Goal: Transaction & Acquisition: Book appointment/travel/reservation

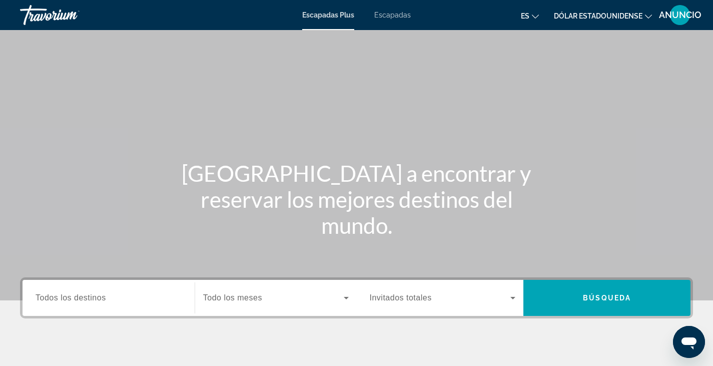
click at [402, 13] on font "Escapadas" at bounding box center [392, 15] width 37 height 8
click at [53, 301] on span "Todos los destinos" at bounding box center [71, 297] width 71 height 9
click at [53, 301] on input "Destination Todos los destinos" at bounding box center [109, 298] width 146 height 12
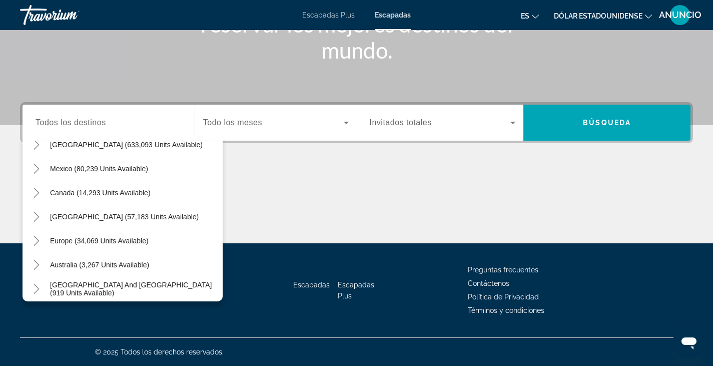
scroll to position [41, 0]
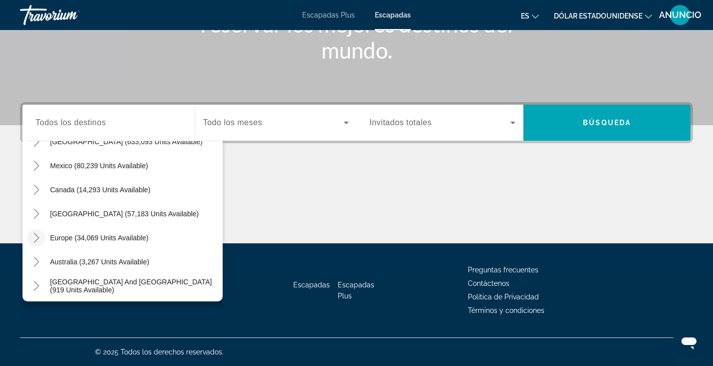
click at [38, 237] on icon "Toggle Europe (34,069 units available)" at bounding box center [37, 238] width 6 height 10
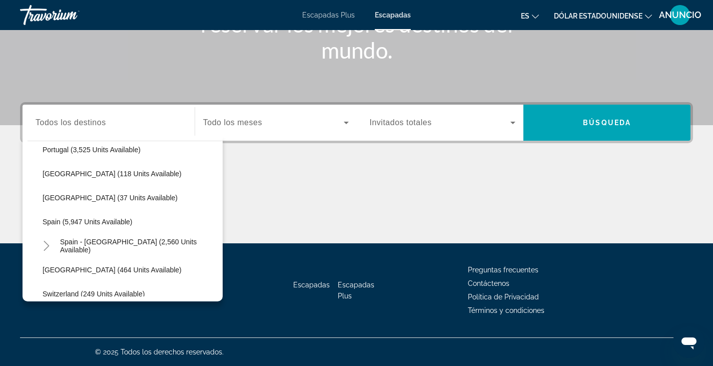
scroll to position [497, 0]
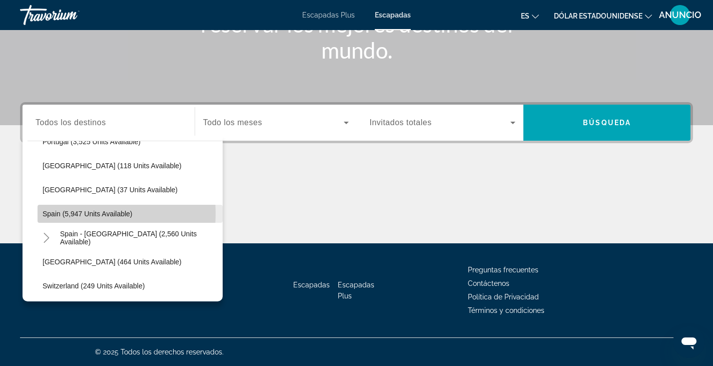
click at [65, 213] on span "Spain (5,947 units available)" at bounding box center [88, 214] width 90 height 8
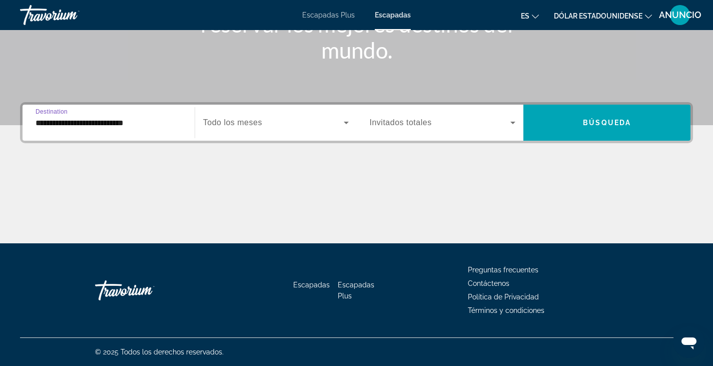
click at [234, 122] on span "Todo los meses" at bounding box center [232, 122] width 59 height 9
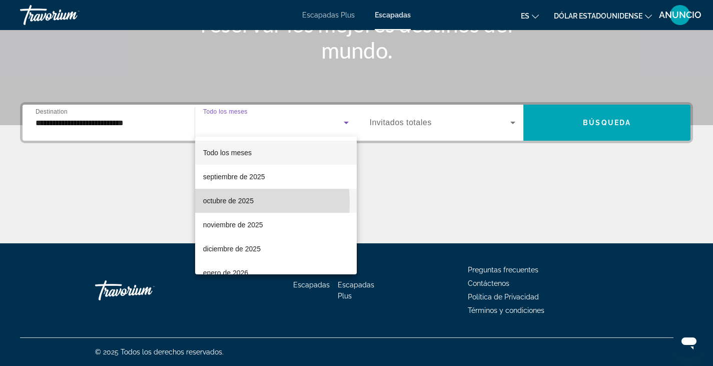
click at [226, 203] on font "octubre de 2025" at bounding box center [228, 201] width 51 height 8
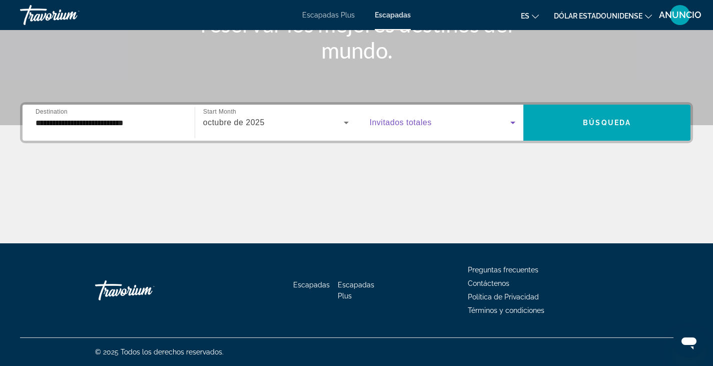
click at [512, 122] on icon "Search widget" at bounding box center [512, 123] width 5 height 3
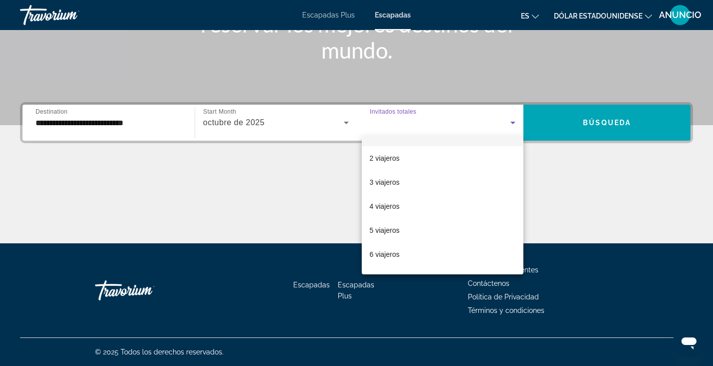
scroll to position [17, 0]
click at [391, 161] on font "2 viajeros" at bounding box center [385, 160] width 30 height 8
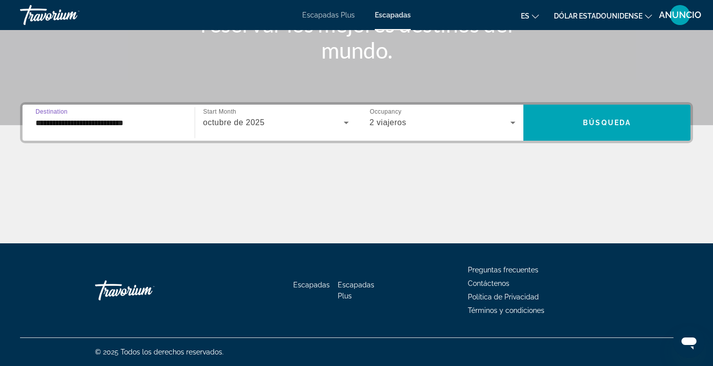
click at [75, 121] on input "**********" at bounding box center [109, 123] width 146 height 12
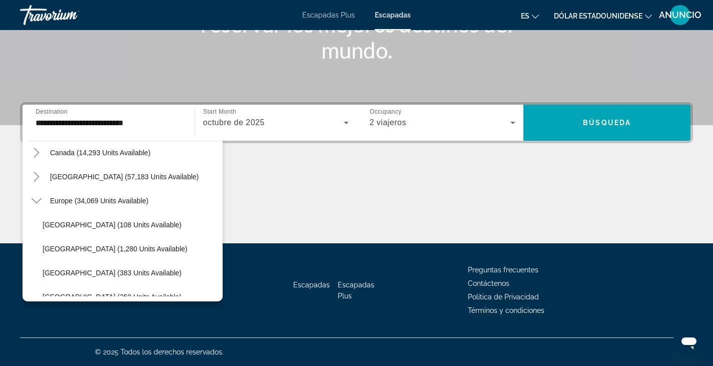
scroll to position [76, 0]
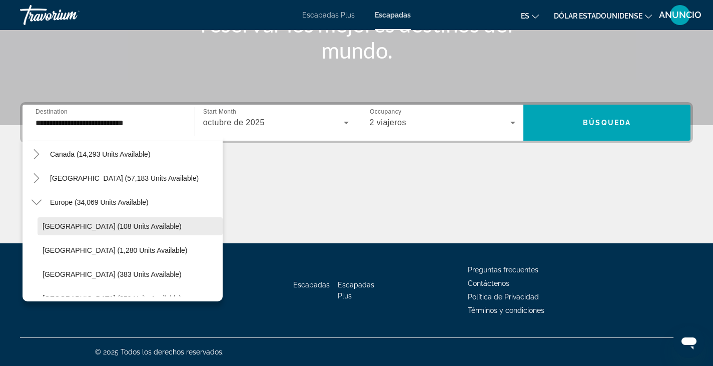
click at [62, 227] on span "[GEOGRAPHIC_DATA] (108 units available)" at bounding box center [112, 226] width 139 height 8
type input "**********"
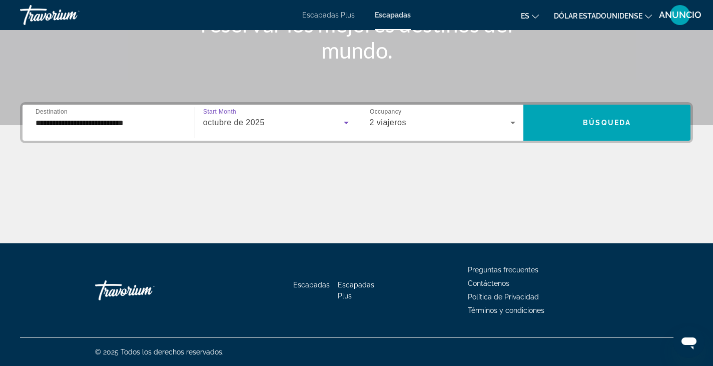
click at [348, 118] on icon "Search widget" at bounding box center [346, 123] width 12 height 12
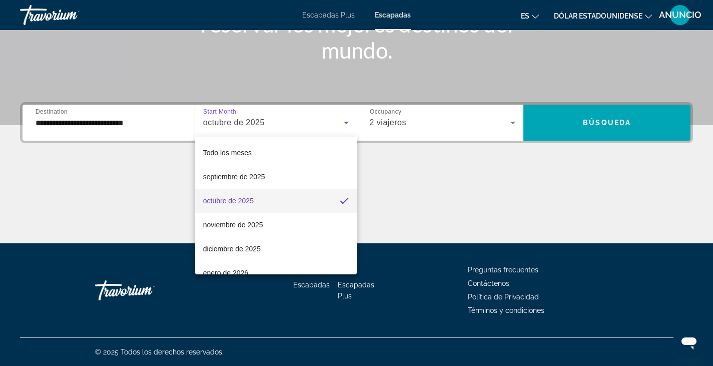
click at [622, 127] on div at bounding box center [356, 183] width 713 height 366
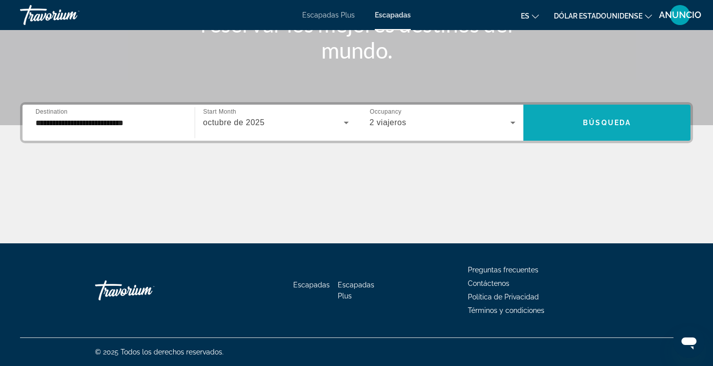
click at [594, 123] on span "Búsqueda" at bounding box center [607, 123] width 48 height 8
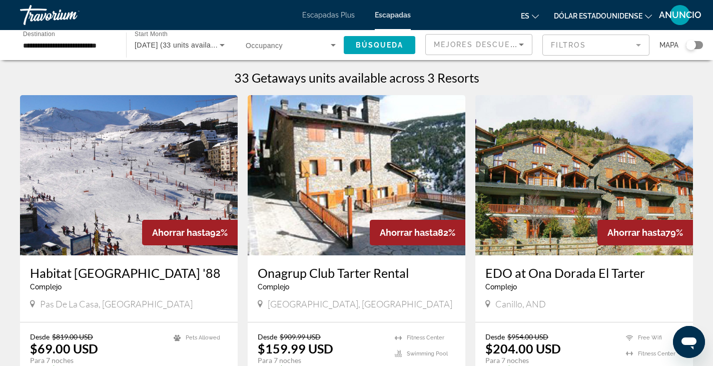
click at [578, 46] on mat-form-field "Filtros" at bounding box center [595, 45] width 107 height 21
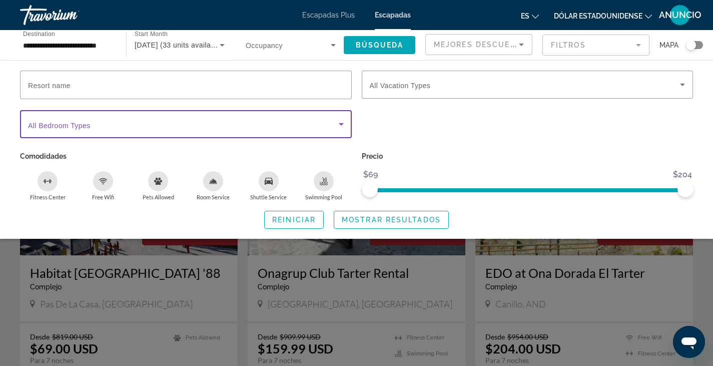
click at [341, 123] on icon "Search widget" at bounding box center [341, 124] width 5 height 3
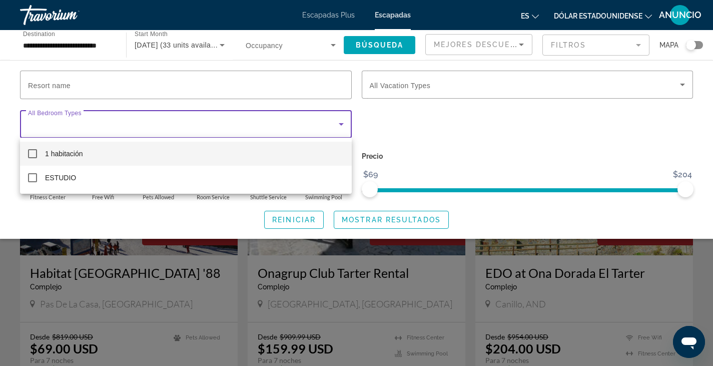
click at [681, 85] on div at bounding box center [356, 183] width 713 height 366
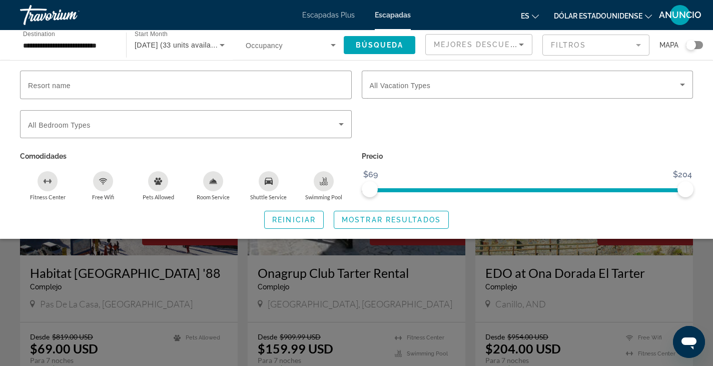
click at [681, 85] on icon "Search widget" at bounding box center [682, 85] width 5 height 3
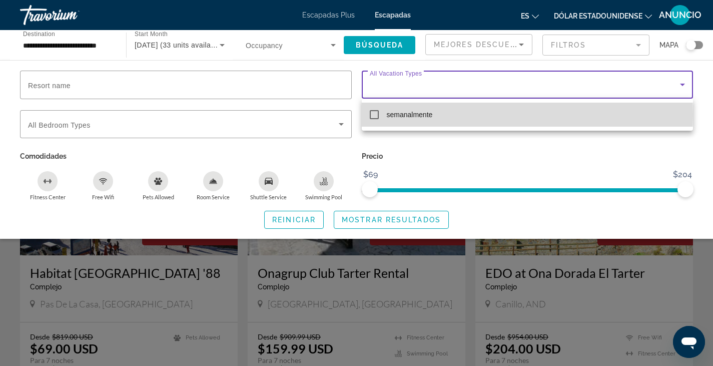
click at [375, 115] on mat-pseudo-checkbox at bounding box center [374, 114] width 9 height 9
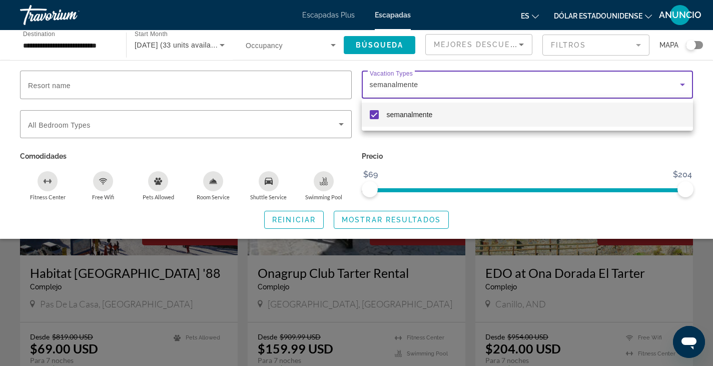
click at [684, 190] on div at bounding box center [356, 183] width 713 height 366
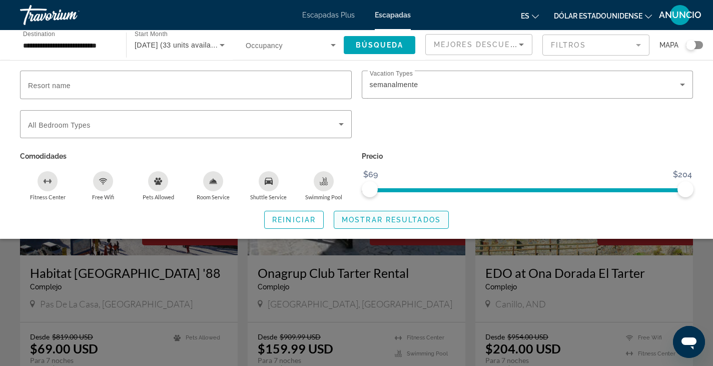
click at [385, 222] on span "Mostrar resultados" at bounding box center [391, 220] width 99 height 8
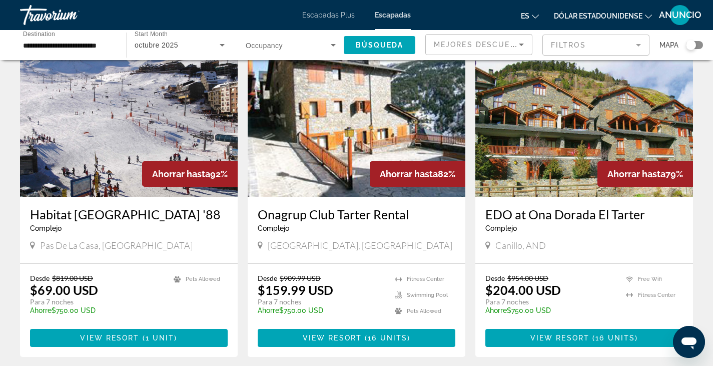
scroll to position [58, 0]
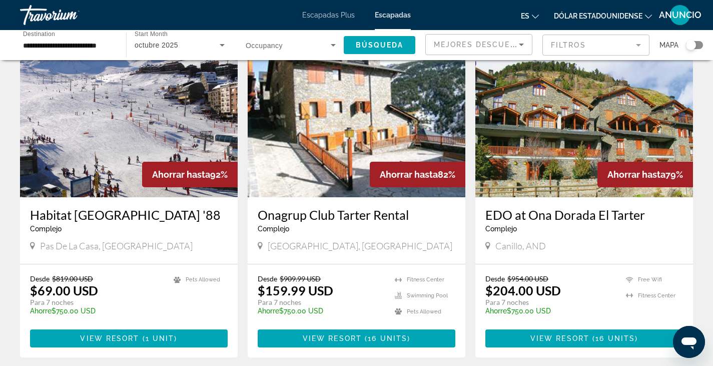
click at [616, 19] on font "Dólar estadounidense" at bounding box center [598, 16] width 89 height 8
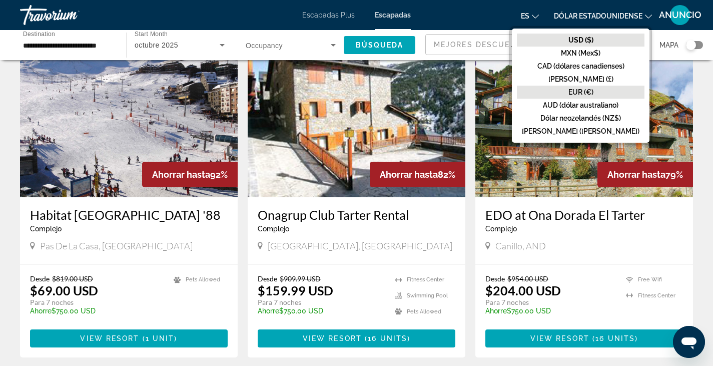
click at [591, 96] on font "EUR (€)" at bounding box center [580, 92] width 25 height 8
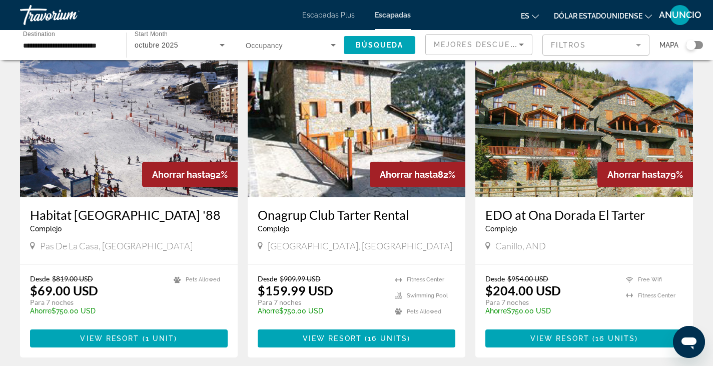
click at [616, 17] on font "Dólar estadounidense" at bounding box center [598, 16] width 89 height 8
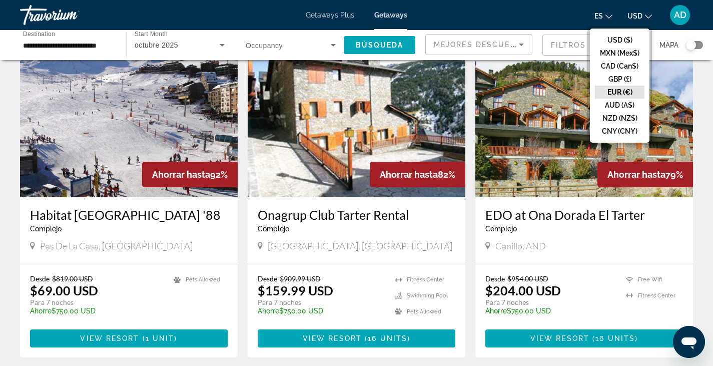
click at [615, 93] on button "EUR (€)" at bounding box center [620, 92] width 50 height 13
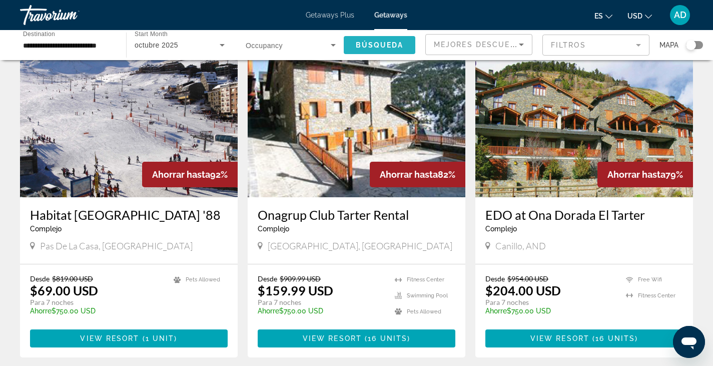
click at [382, 45] on span "Búsqueda" at bounding box center [380, 45] width 48 height 8
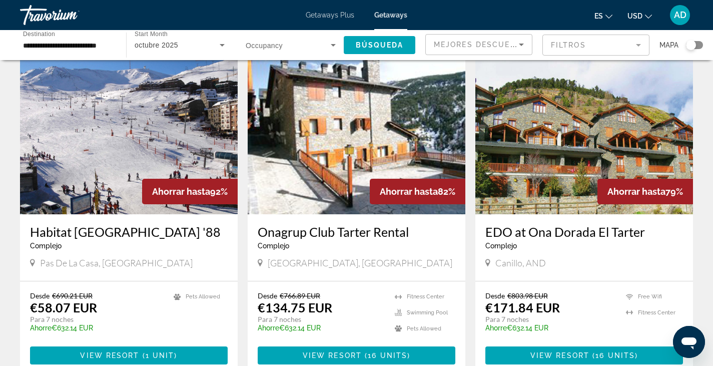
scroll to position [46, 0]
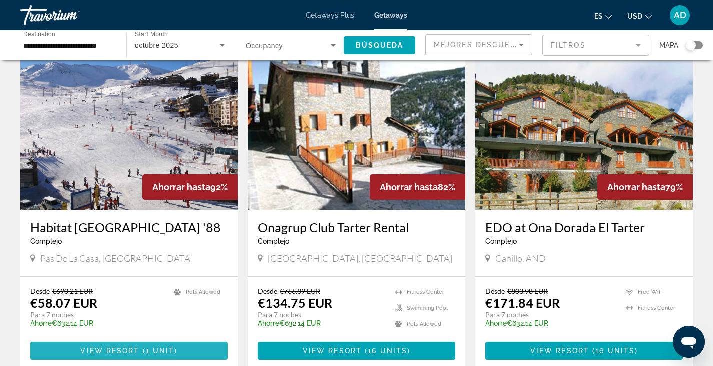
click at [120, 351] on span "View Resort" at bounding box center [109, 351] width 59 height 8
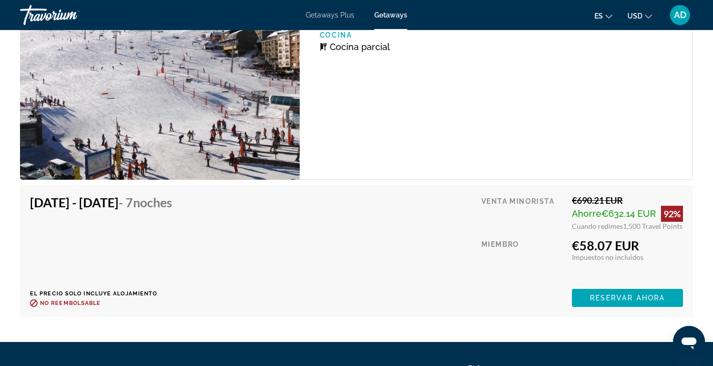
scroll to position [1702, 0]
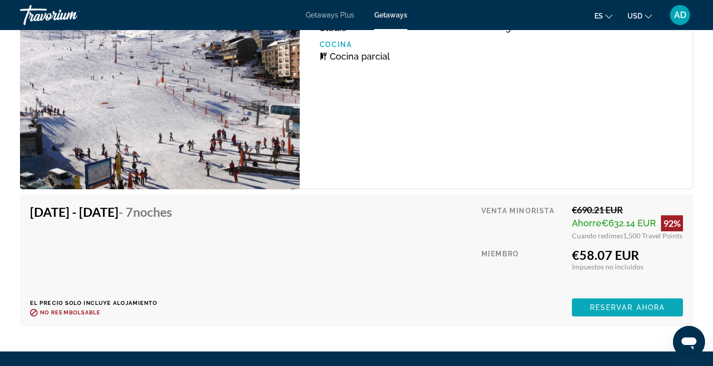
click at [613, 303] on span "Reservar ahora" at bounding box center [627, 307] width 75 height 8
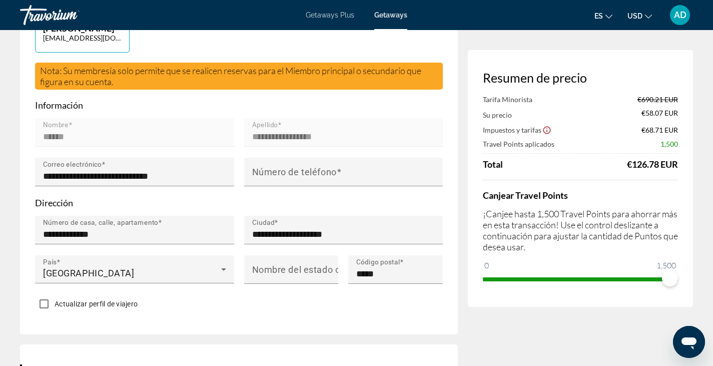
scroll to position [289, 0]
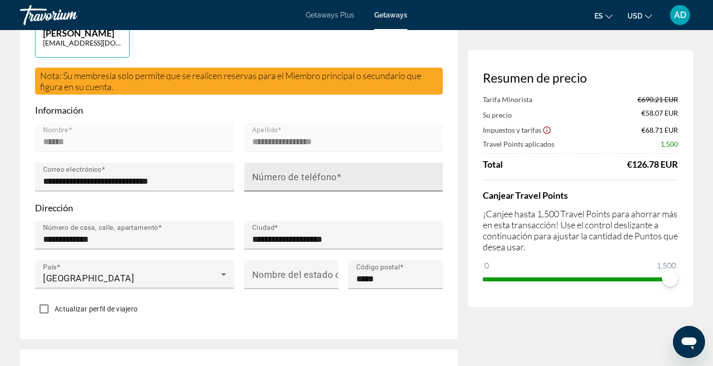
click at [275, 172] on mat-label "Número de teléfono" at bounding box center [294, 177] width 85 height 11
click at [275, 175] on input "Número de teléfono" at bounding box center [346, 181] width 189 height 12
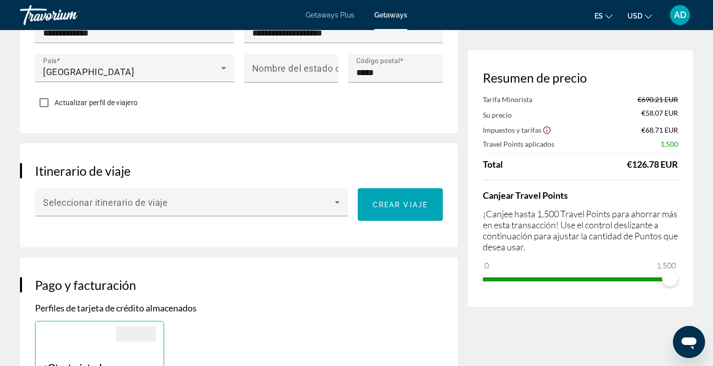
scroll to position [408, 0]
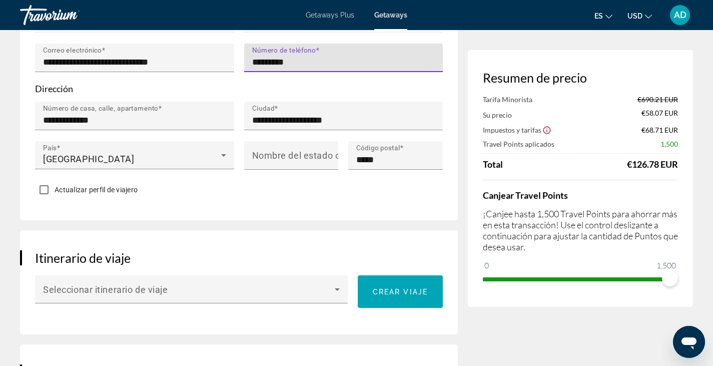
type input "*********"
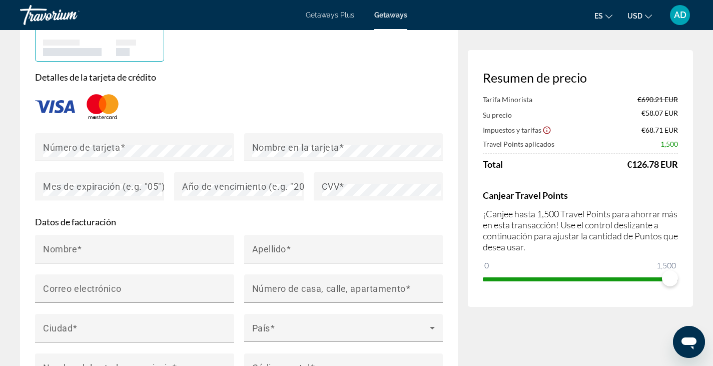
scroll to position [821, 0]
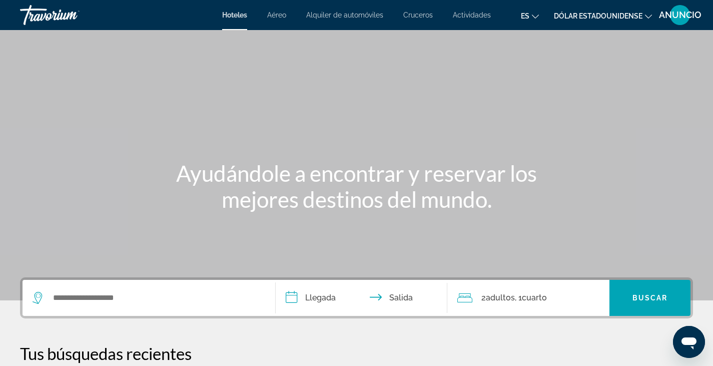
click at [467, 14] on font "Actividades" at bounding box center [472, 15] width 38 height 8
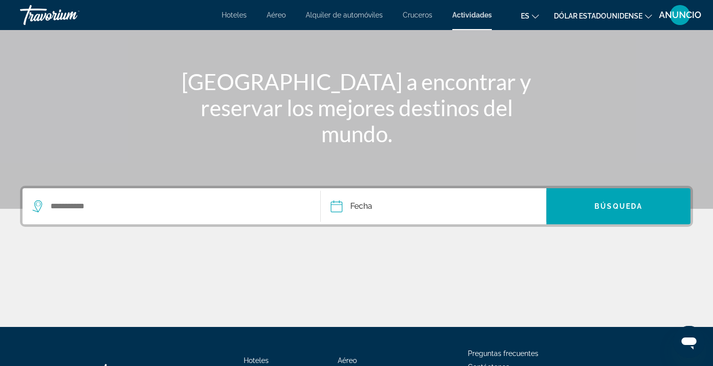
scroll to position [90, 0]
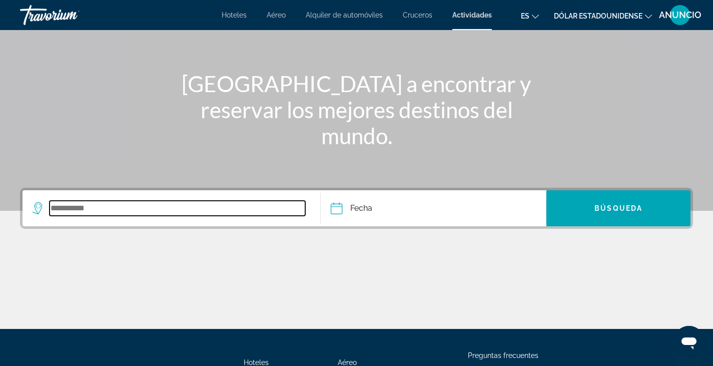
click at [75, 210] on input "Search widget" at bounding box center [178, 208] width 256 height 15
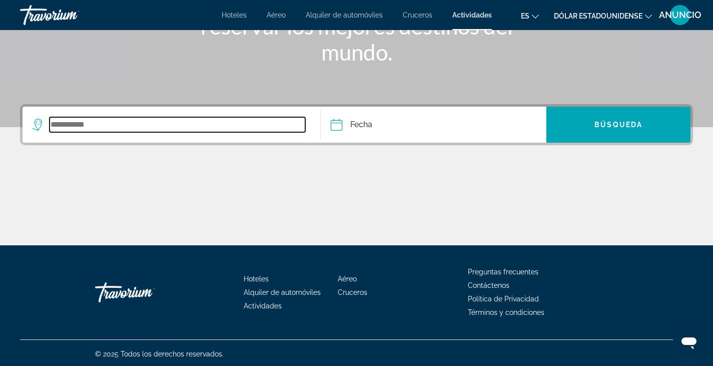
scroll to position [175, 0]
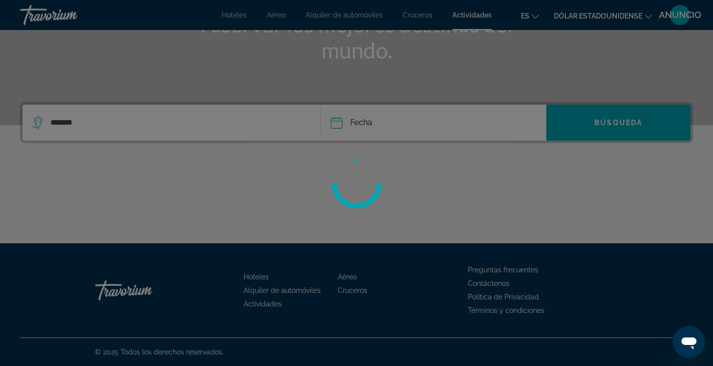
click at [356, 125] on div at bounding box center [356, 183] width 713 height 366
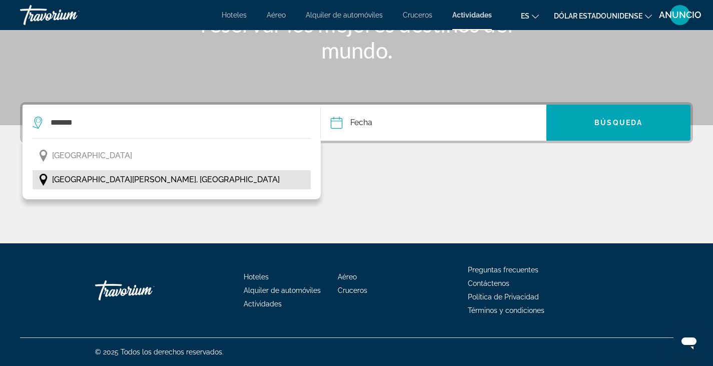
click at [93, 181] on span "Andorra la Vella, Andorra" at bounding box center [166, 180] width 228 height 14
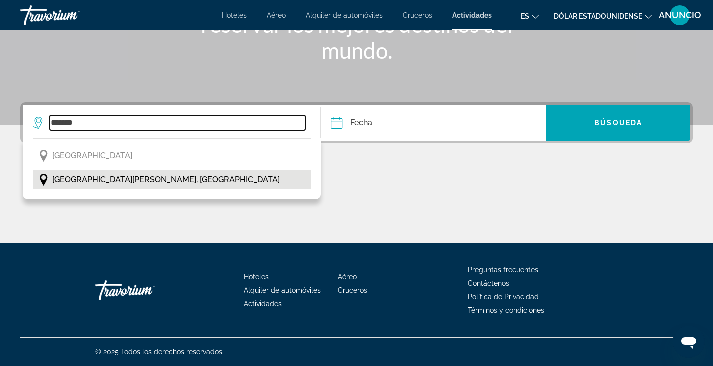
type input "**********"
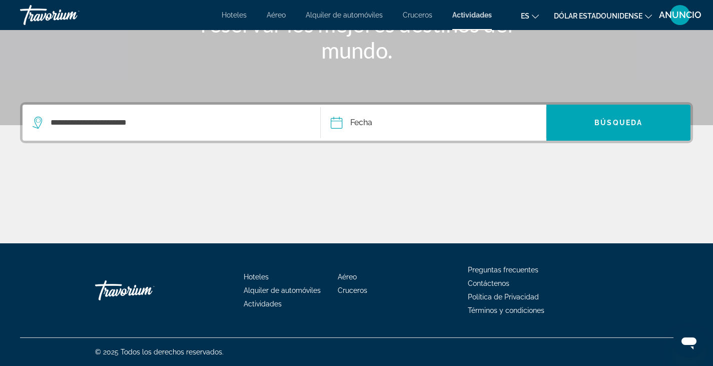
click at [354, 123] on input "Date" at bounding box center [384, 124] width 112 height 39
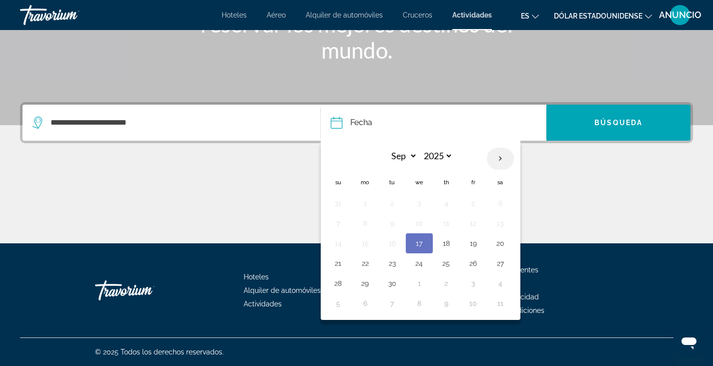
click at [503, 157] on th "Next month" at bounding box center [500, 159] width 27 height 22
select select "*"
click at [503, 203] on button "4" at bounding box center [500, 203] width 16 height 14
type input "**********"
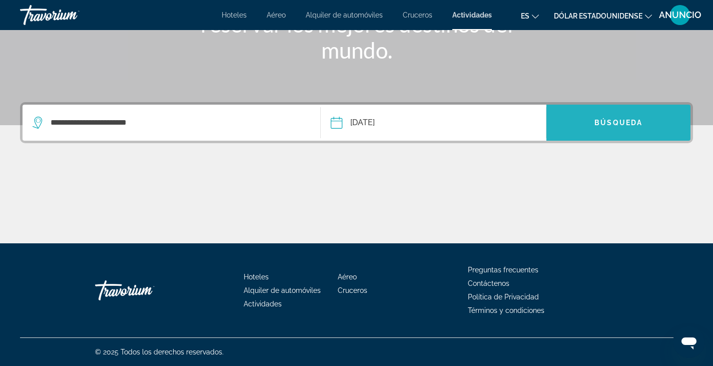
click at [622, 116] on span "Search widget" at bounding box center [618, 123] width 144 height 24
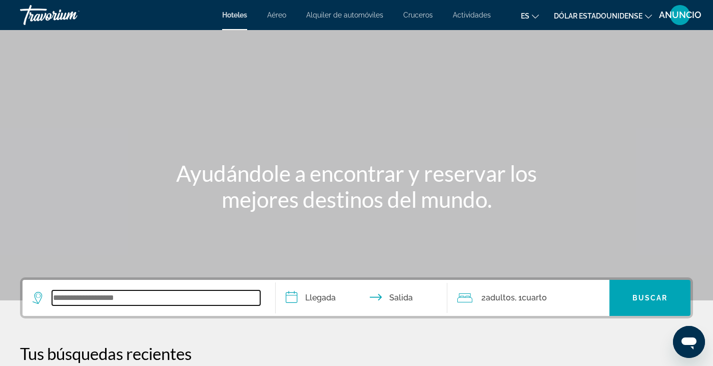
click at [78, 298] on input "Widget de búsqueda" at bounding box center [156, 297] width 208 height 15
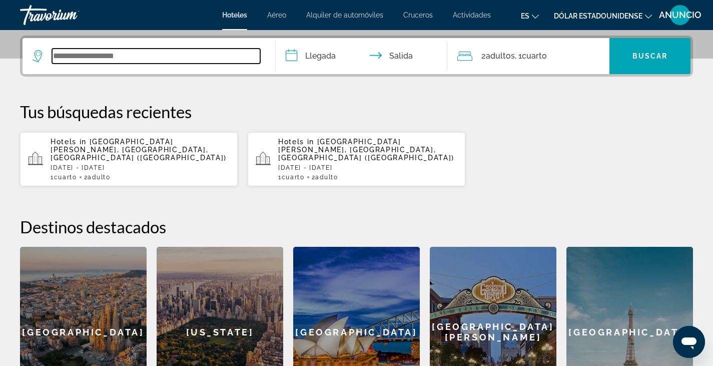
scroll to position [245, 0]
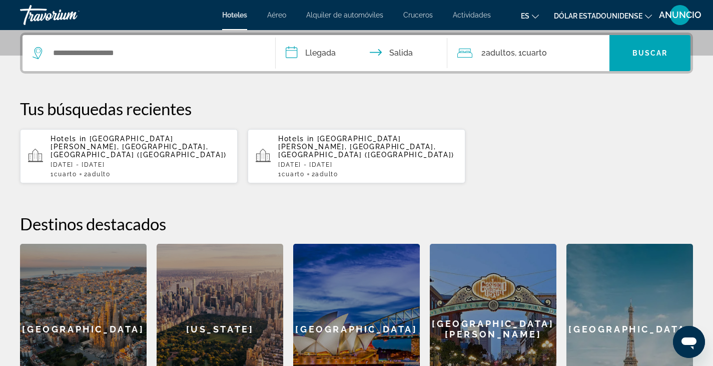
click at [76, 146] on span "Andorra La Vella, Andorra, Andorra (ALV)" at bounding box center [139, 147] width 176 height 24
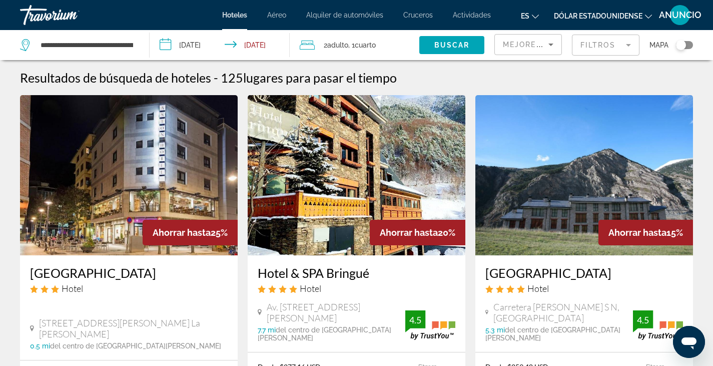
click at [604, 46] on mat-form-field "Filtros" at bounding box center [606, 45] width 68 height 21
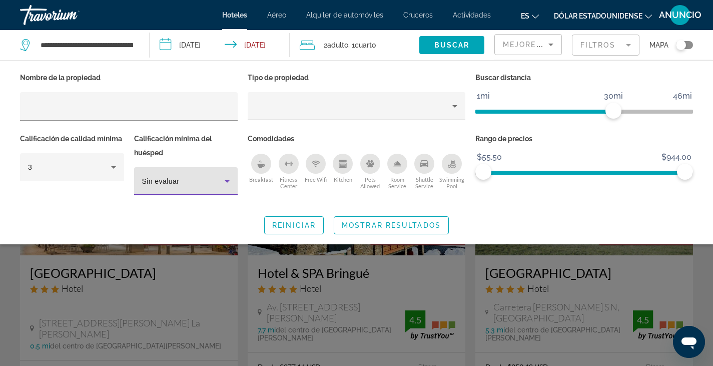
click at [227, 179] on icon "Hotel Filters" at bounding box center [227, 181] width 12 height 12
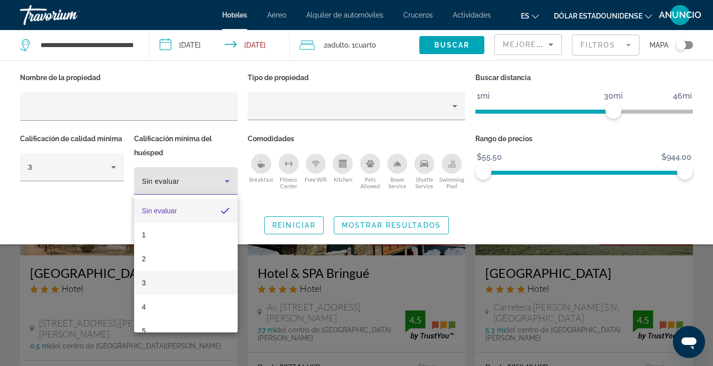
click at [149, 284] on mat-option "3" at bounding box center [186, 283] width 104 height 24
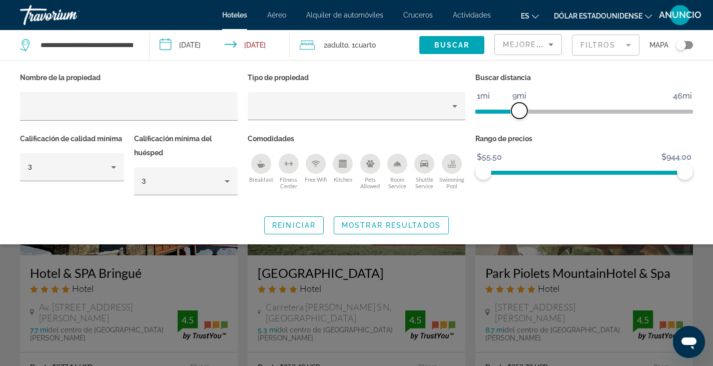
drag, startPoint x: 615, startPoint y: 110, endPoint x: 520, endPoint y: 112, distance: 95.1
click at [520, 112] on span "ngx-slider" at bounding box center [519, 111] width 16 height 16
drag, startPoint x: 518, startPoint y: 111, endPoint x: 509, endPoint y: 111, distance: 9.5
click at [509, 111] on span "ngx-slider" at bounding box center [506, 111] width 16 height 16
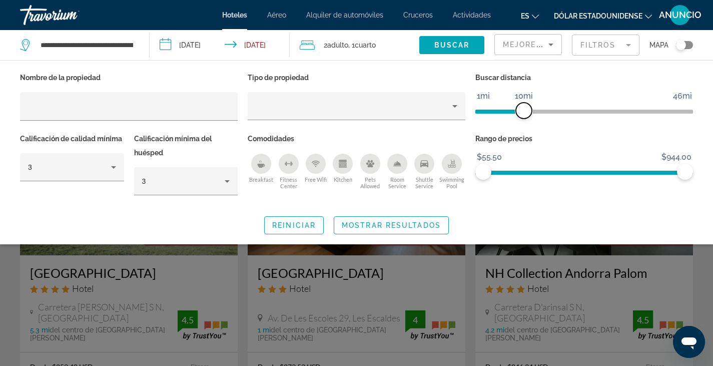
drag, startPoint x: 509, startPoint y: 111, endPoint x: 525, endPoint y: 111, distance: 16.0
click at [525, 111] on span "ngx-slider" at bounding box center [524, 111] width 16 height 16
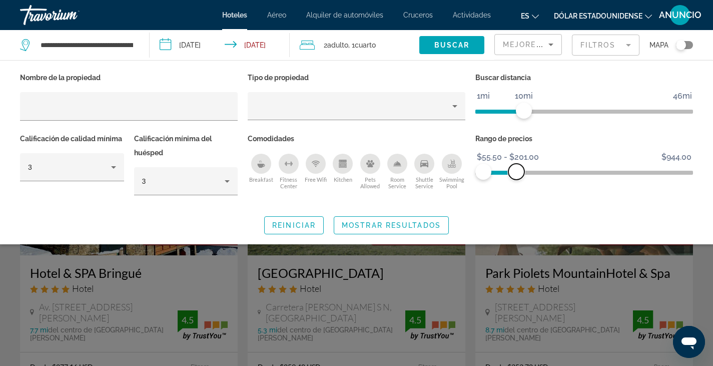
drag, startPoint x: 685, startPoint y: 173, endPoint x: 525, endPoint y: 178, distance: 160.1
click at [524, 178] on span "ngx-slider-max" at bounding box center [516, 172] width 16 height 16
drag, startPoint x: 526, startPoint y: 171, endPoint x: 494, endPoint y: 199, distance: 42.2
click at [494, 199] on div "Rango de precios $55.50 $944.00 $55.50 $132.50 $55.50 - $132.50" at bounding box center [584, 169] width 228 height 75
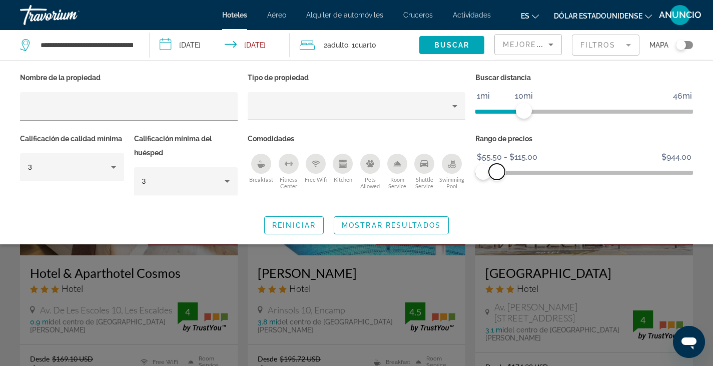
click at [497, 169] on span "ngx-slider-max" at bounding box center [497, 172] width 16 height 16
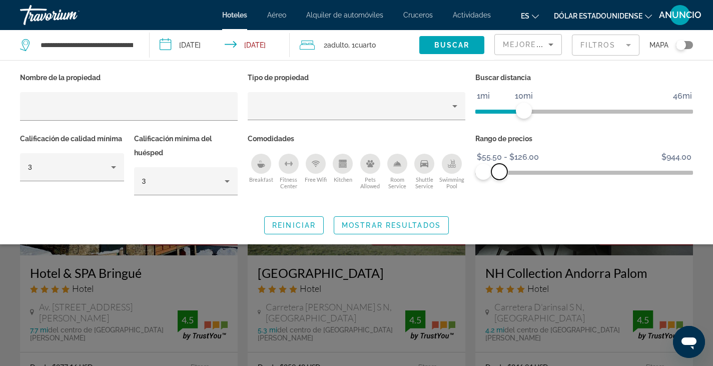
drag, startPoint x: 499, startPoint y: 172, endPoint x: 499, endPoint y: 196, distance: 24.5
click at [499, 196] on div "Rango de precios $55.50 $944.00 $55.50 $126.00 $55.50 - $126.00" at bounding box center [584, 169] width 228 height 75
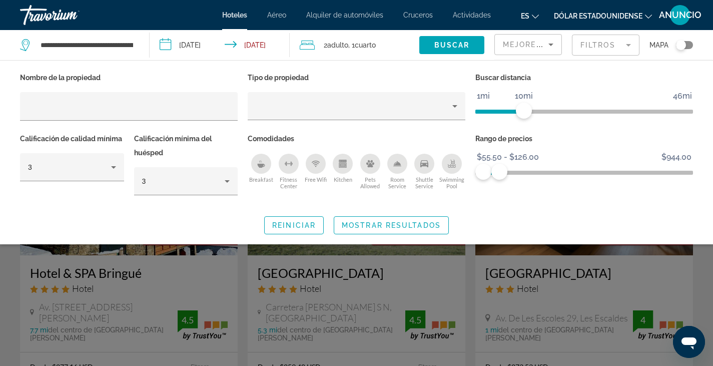
click at [499, 196] on div "Rango de precios $55.50 $944.00 $55.50 $126.00 $55.50 - $126.00" at bounding box center [584, 169] width 228 height 75
click at [498, 172] on span "ngx-slider-max" at bounding box center [499, 172] width 16 height 16
drag, startPoint x: 502, startPoint y: 171, endPoint x: 522, endPoint y: 175, distance: 20.8
click at [522, 175] on span "ngx-slider-max" at bounding box center [519, 172] width 16 height 16
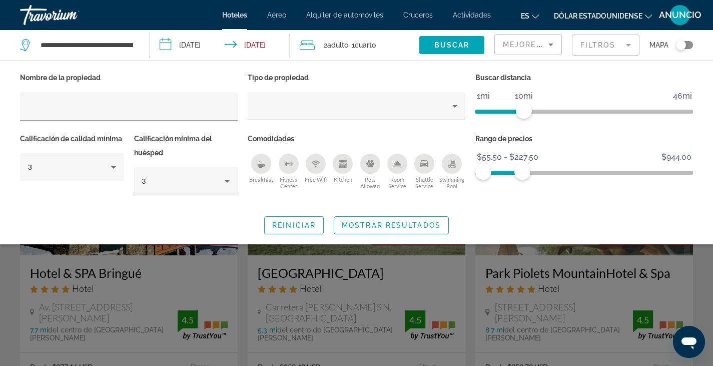
click at [504, 174] on span "ngx-slider" at bounding box center [502, 173] width 39 height 4
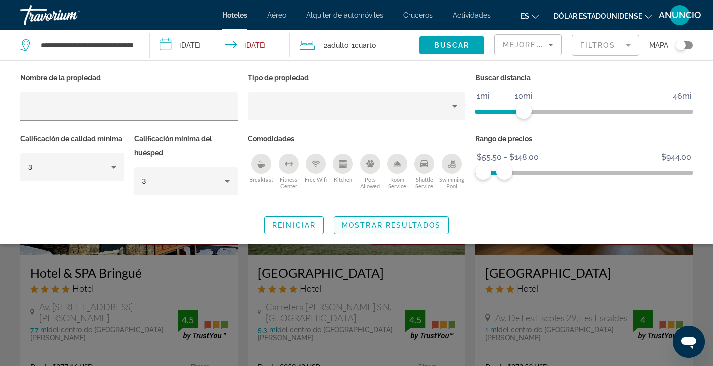
click at [377, 224] on span "Mostrar resultados" at bounding box center [391, 225] width 99 height 8
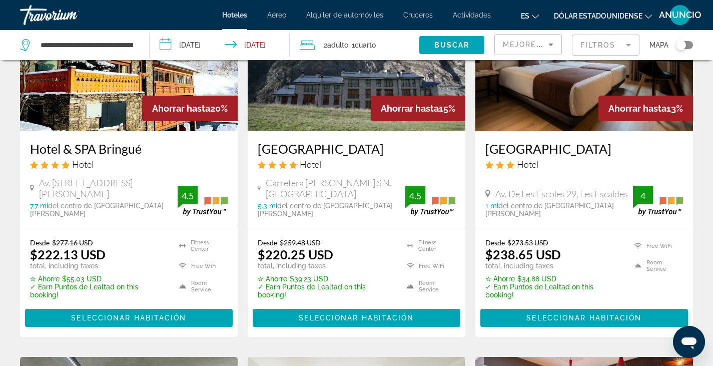
scroll to position [122, 0]
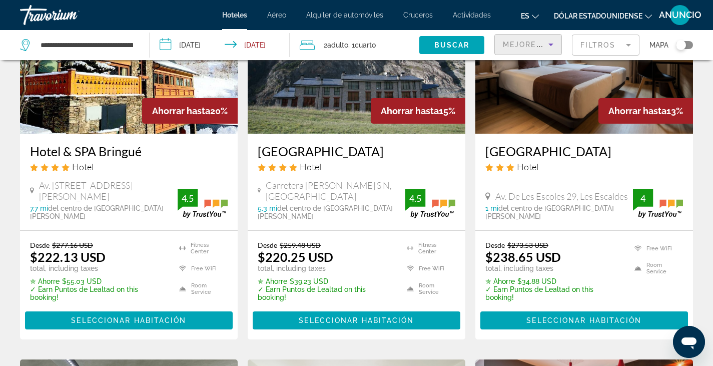
click at [538, 44] on span "Mejores descuentos" at bounding box center [553, 45] width 100 height 8
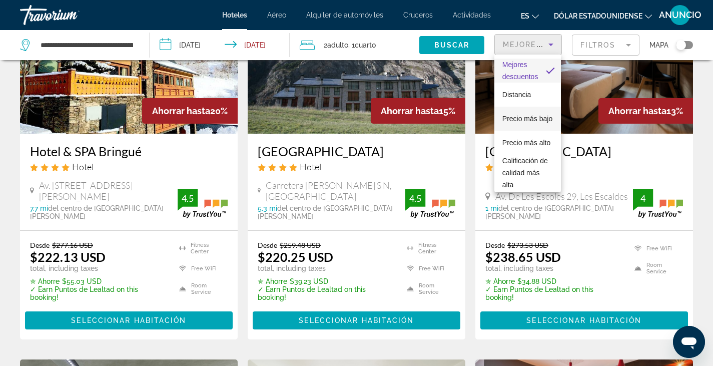
click at [516, 116] on font "Precio más bajo" at bounding box center [527, 119] width 50 height 8
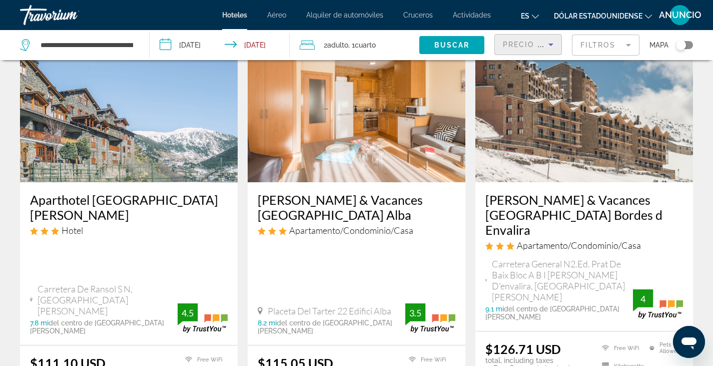
scroll to position [75, 0]
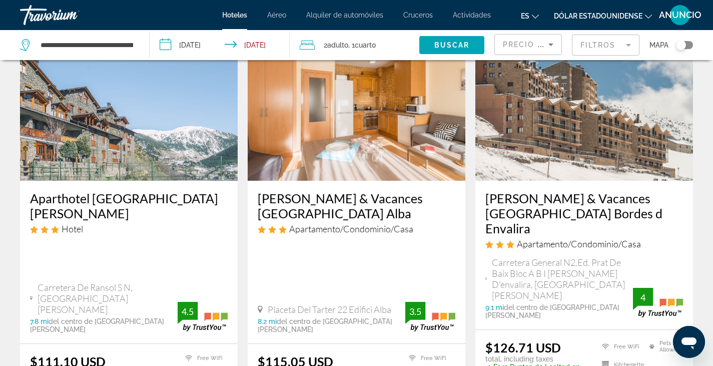
click at [368, 142] on img "Contenido principal" at bounding box center [357, 101] width 218 height 160
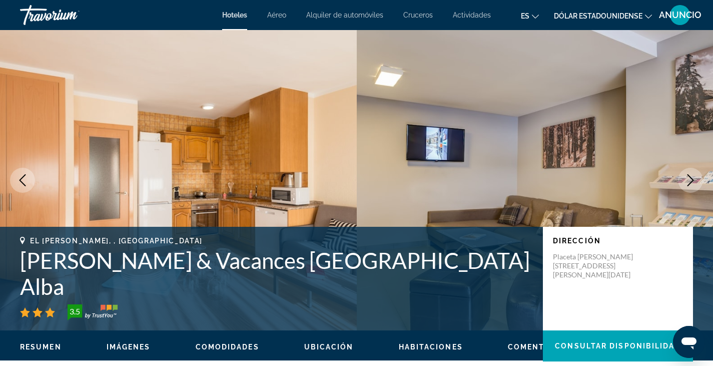
click at [688, 179] on icon "Next image" at bounding box center [690, 180] width 12 height 12
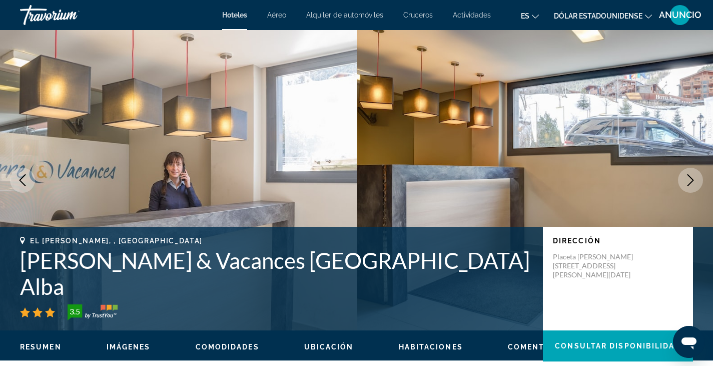
click at [688, 179] on icon "Next image" at bounding box center [690, 180] width 12 height 12
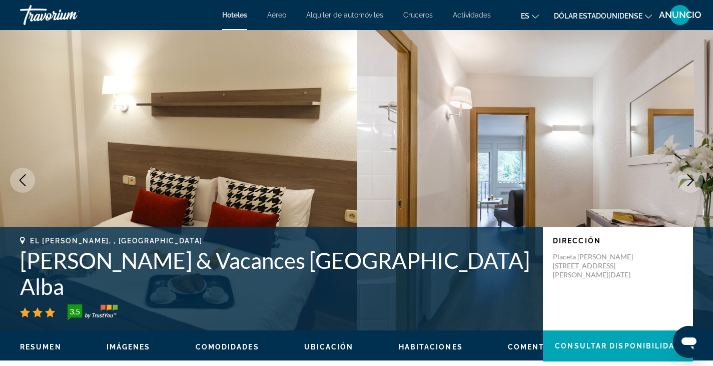
click at [688, 179] on icon "Next image" at bounding box center [690, 180] width 12 height 12
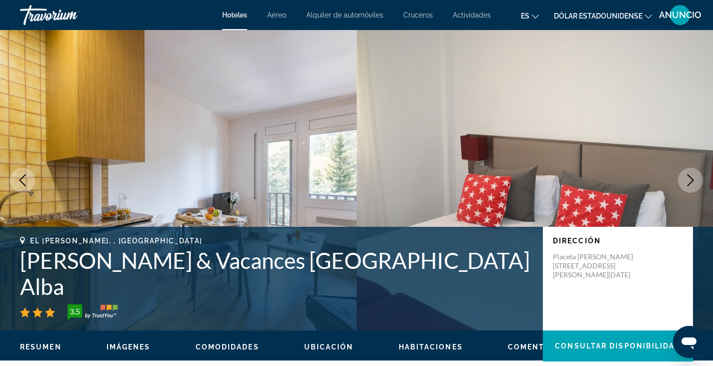
click at [688, 179] on icon "Next image" at bounding box center [690, 180] width 12 height 12
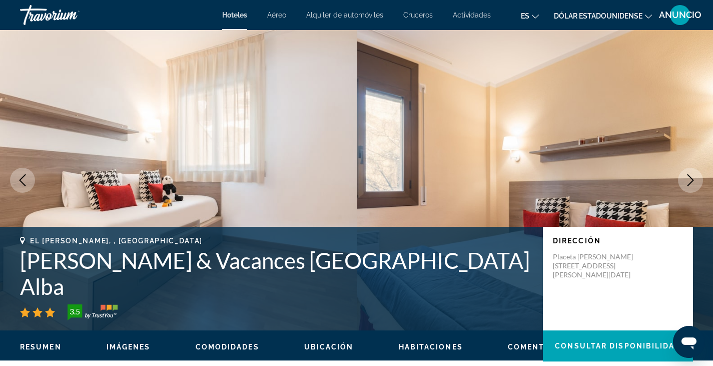
click at [688, 179] on icon "Next image" at bounding box center [690, 180] width 12 height 12
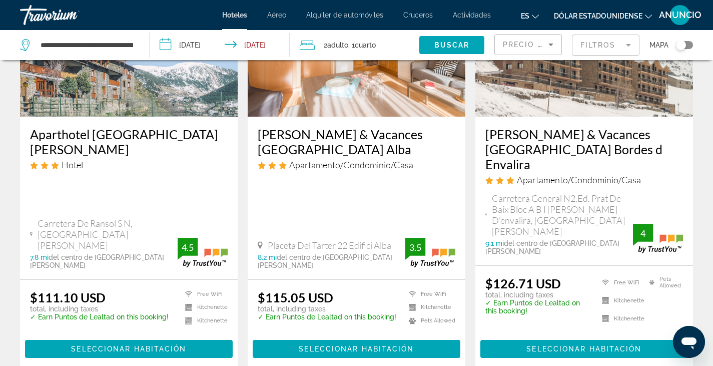
scroll to position [141, 0]
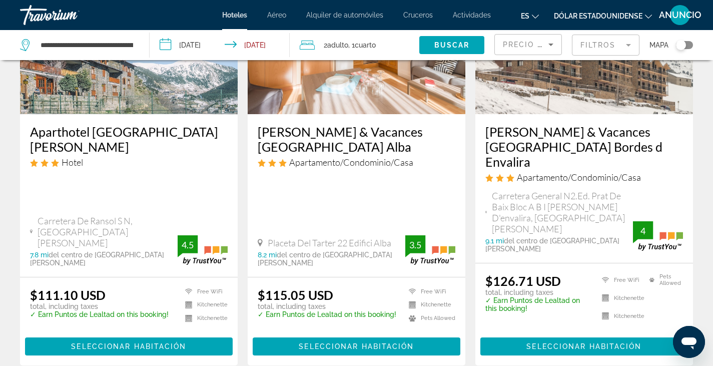
click at [119, 87] on img "Contenido principal" at bounding box center [129, 34] width 218 height 160
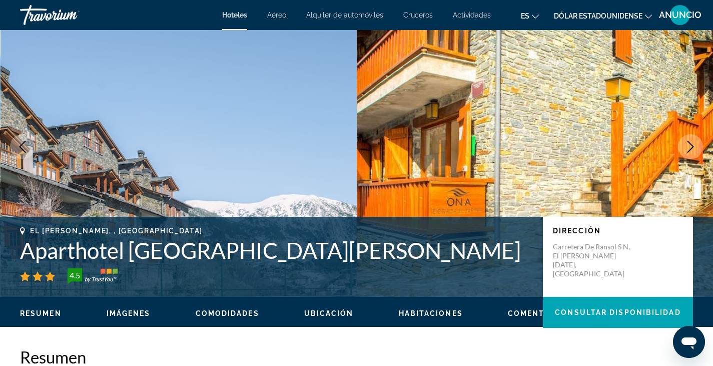
scroll to position [35, 0]
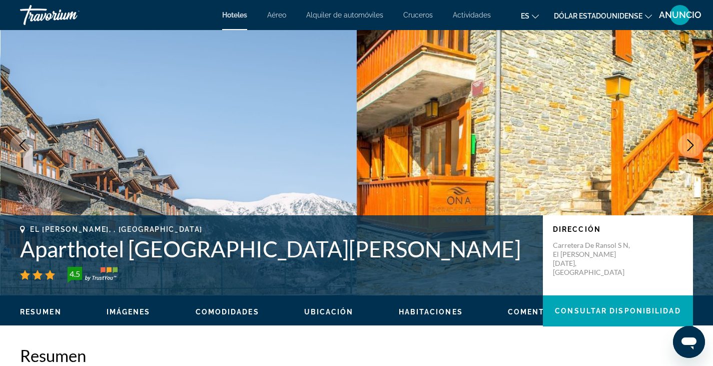
click at [695, 142] on icon "Next image" at bounding box center [690, 145] width 12 height 12
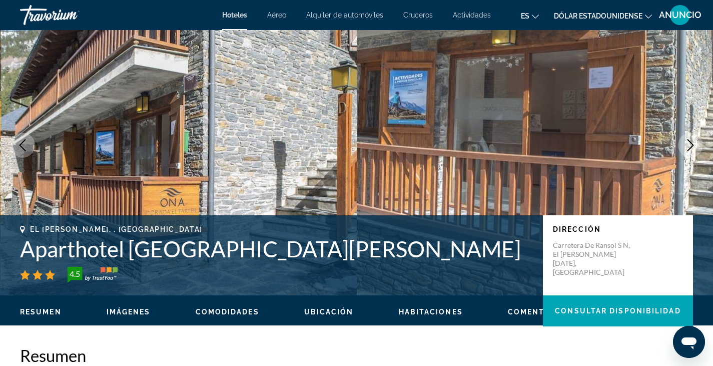
click at [695, 142] on icon "Next image" at bounding box center [690, 145] width 12 height 12
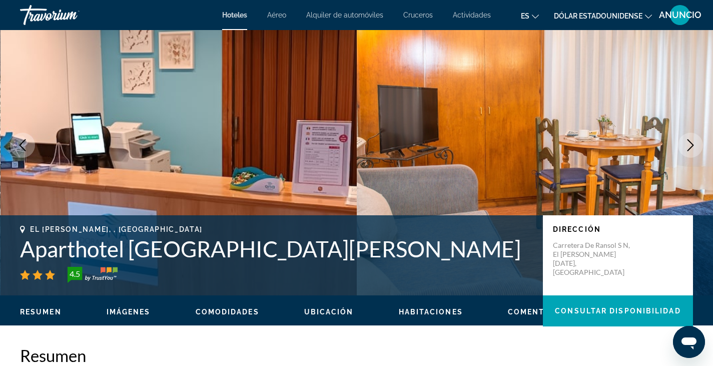
click at [692, 145] on icon "Next image" at bounding box center [690, 145] width 7 height 12
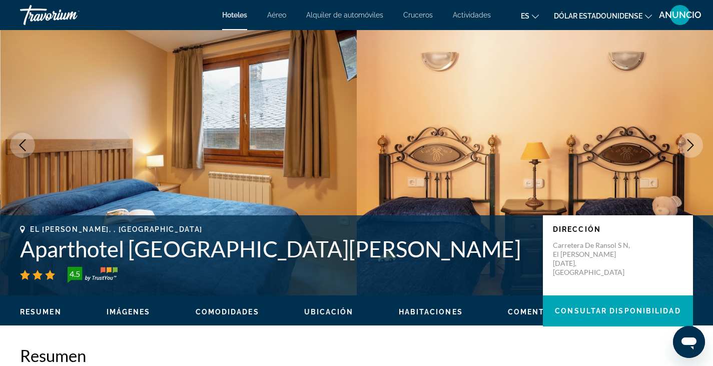
click at [690, 144] on icon "Next image" at bounding box center [690, 145] width 12 height 12
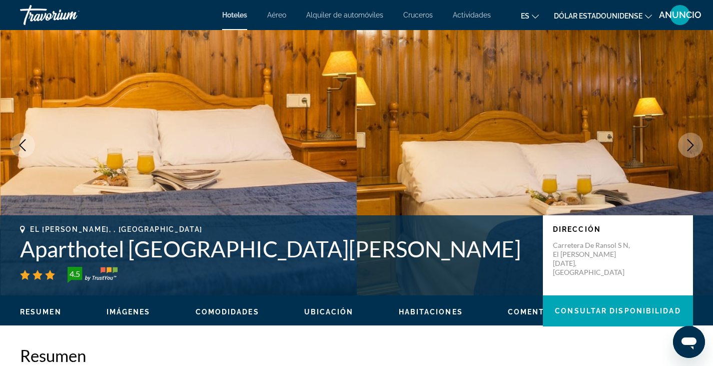
click at [690, 144] on icon "Next image" at bounding box center [690, 145] width 12 height 12
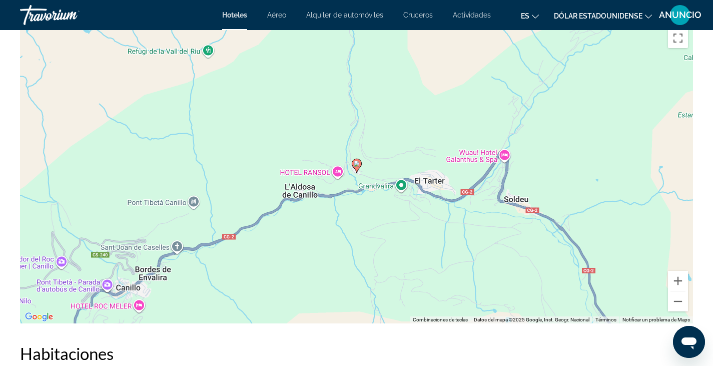
scroll to position [979, 0]
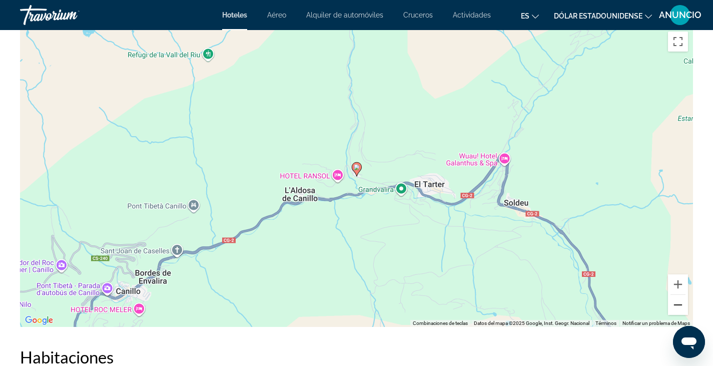
click at [678, 306] on button "Reducir" at bounding box center [678, 305] width 20 height 20
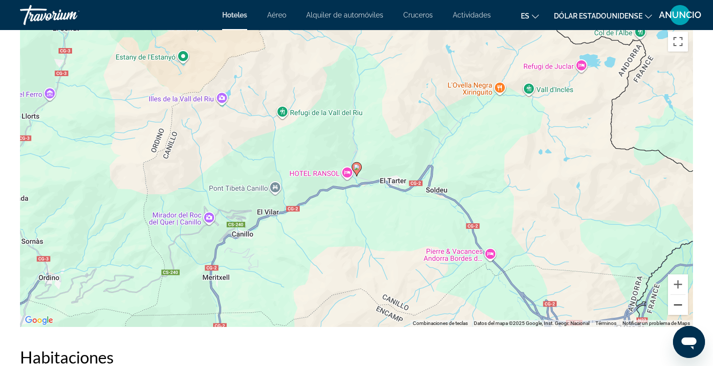
click at [678, 306] on button "Reducir" at bounding box center [678, 305] width 20 height 20
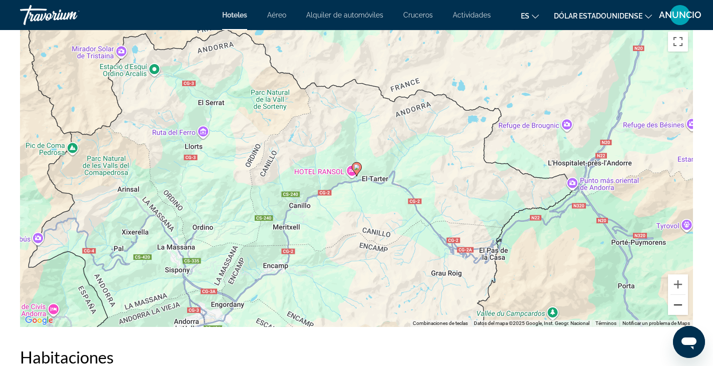
click at [678, 304] on button "Reducir" at bounding box center [678, 305] width 20 height 20
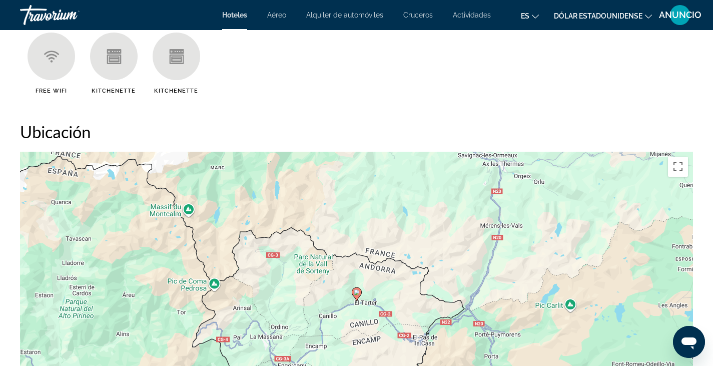
scroll to position [795, 0]
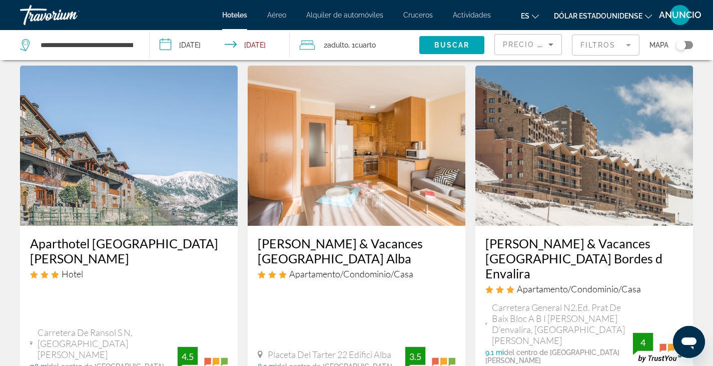
scroll to position [32, 0]
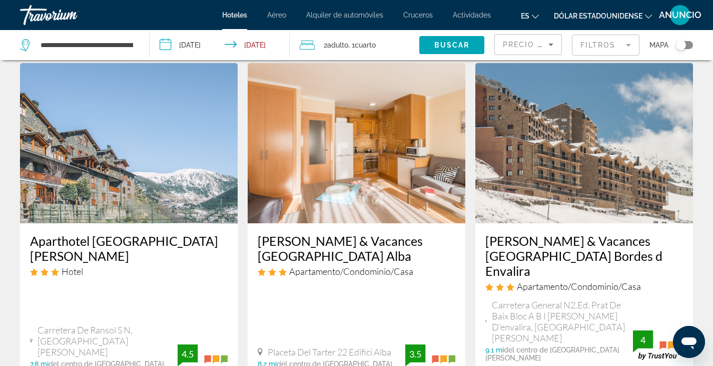
click at [600, 47] on mat-form-field "Filtros" at bounding box center [606, 45] width 68 height 21
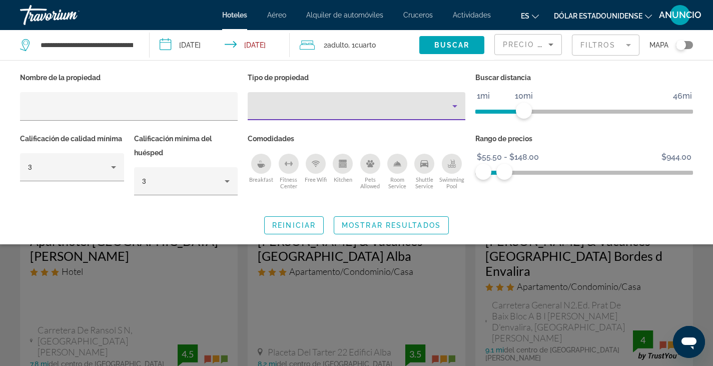
click at [454, 107] on icon "Property type" at bounding box center [454, 106] width 5 height 3
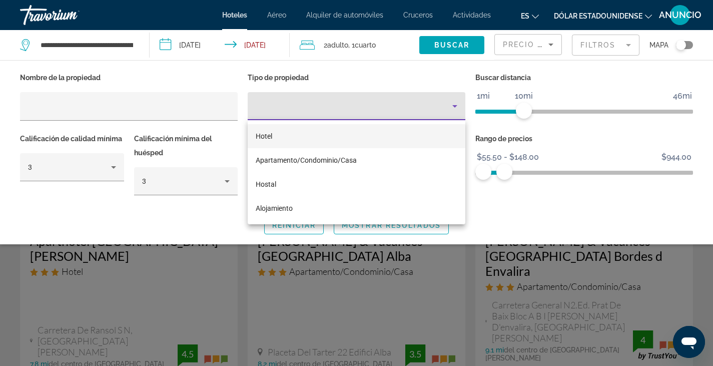
click at [261, 136] on font "Hotel" at bounding box center [264, 136] width 17 height 8
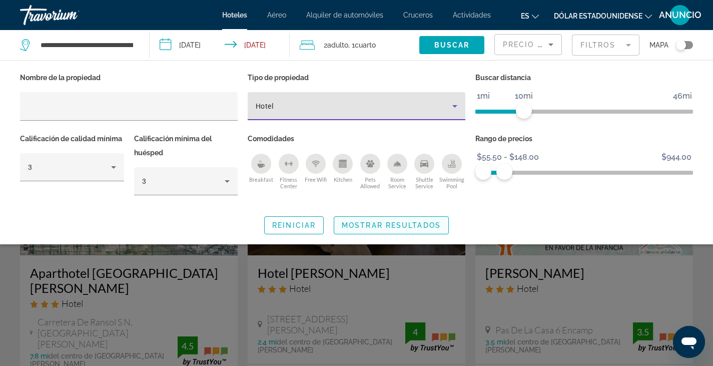
click at [380, 227] on span "Mostrar resultados" at bounding box center [391, 225] width 99 height 8
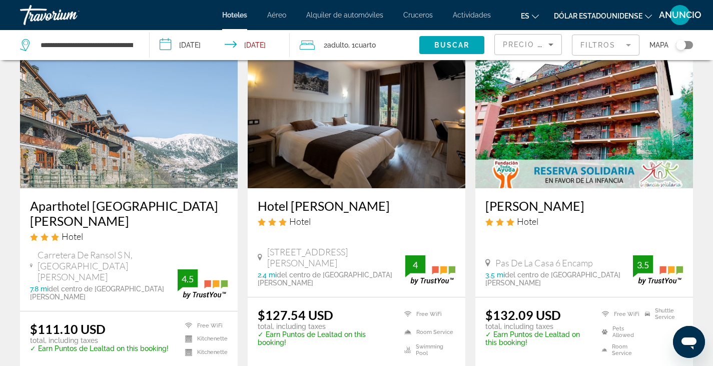
scroll to position [63, 0]
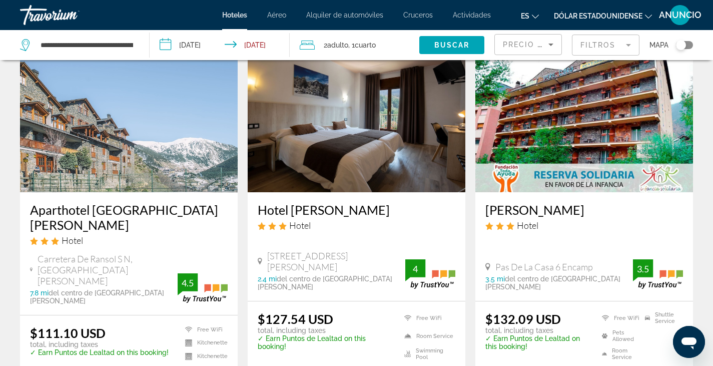
click at [615, 16] on font "Dólar estadounidense" at bounding box center [598, 16] width 89 height 8
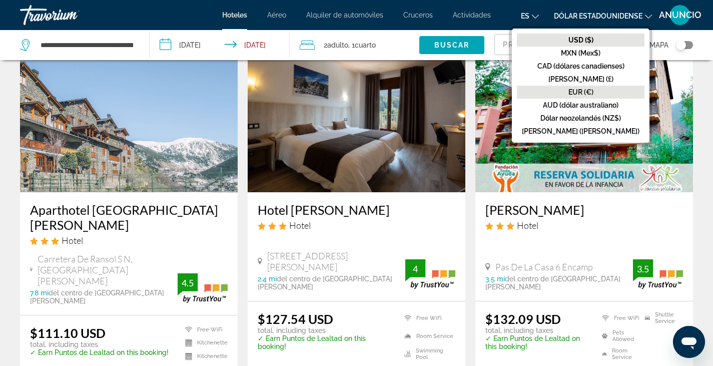
click at [590, 92] on font "EUR (€)" at bounding box center [580, 92] width 25 height 8
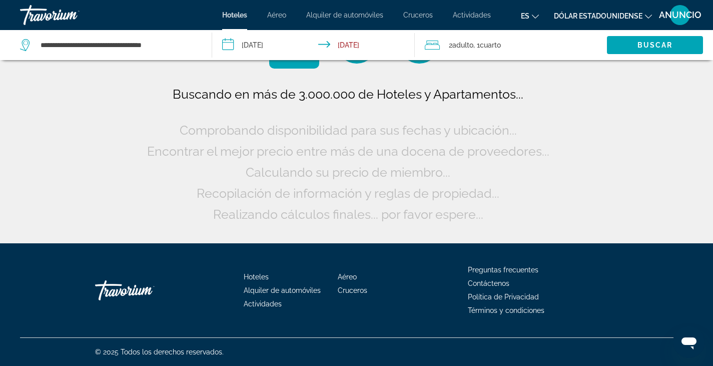
scroll to position [0, 0]
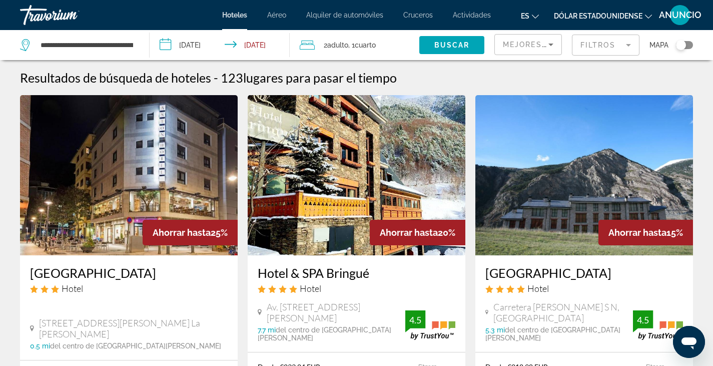
click at [524, 48] on span "Mejores descuentos" at bounding box center [553, 45] width 100 height 8
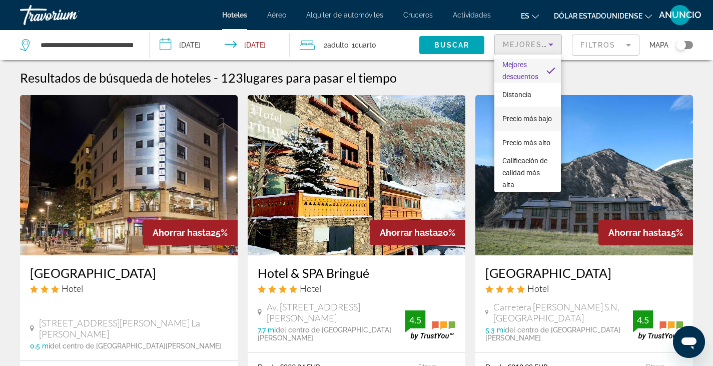
click at [504, 123] on font "Precio más bajo" at bounding box center [527, 119] width 50 height 8
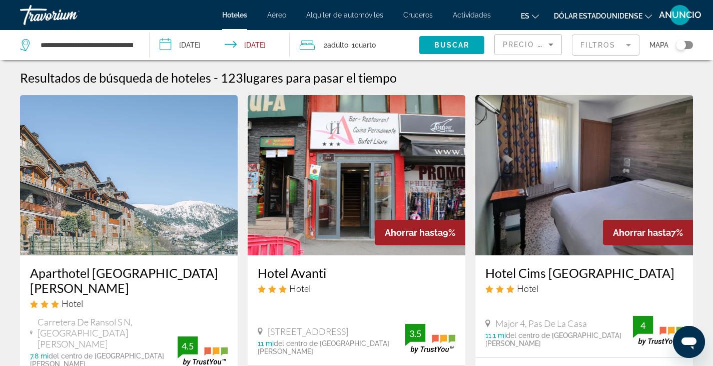
click at [629, 46] on mat-form-field "Filtros" at bounding box center [606, 45] width 68 height 21
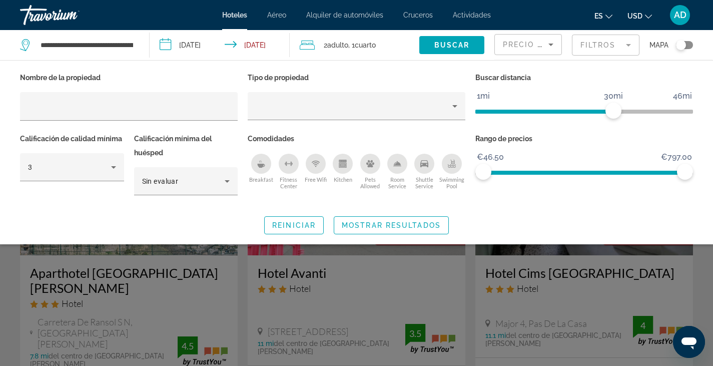
click at [641, 14] on span "USD" at bounding box center [634, 16] width 15 height 8
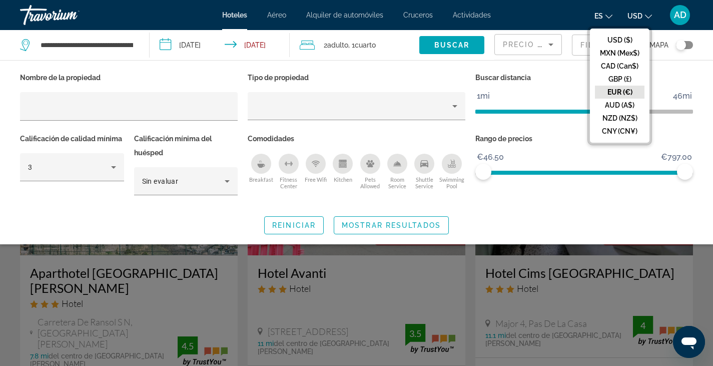
click at [612, 92] on button "EUR (€)" at bounding box center [620, 92] width 50 height 13
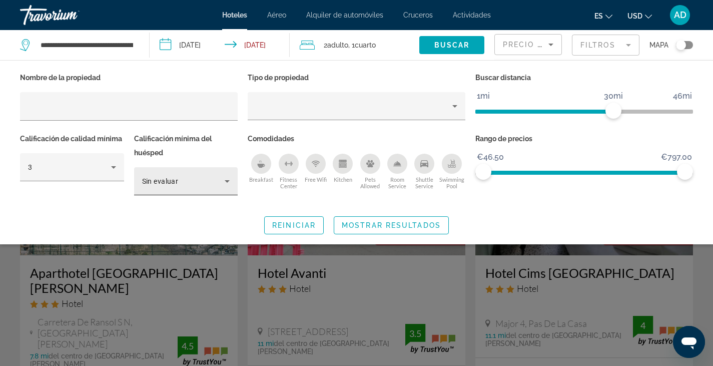
click at [229, 180] on icon "Hotel Filters" at bounding box center [227, 181] width 12 height 12
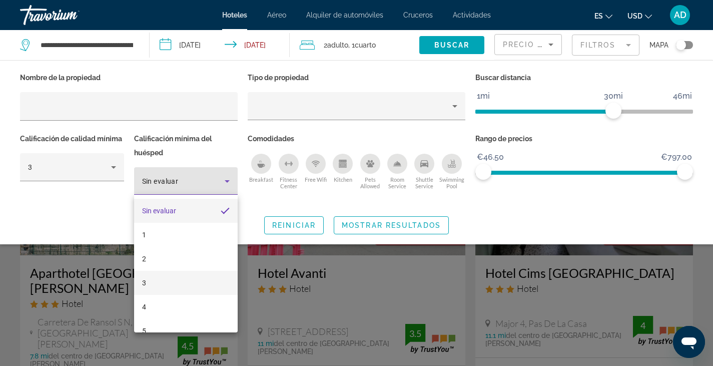
click at [147, 281] on mat-option "3" at bounding box center [186, 283] width 104 height 24
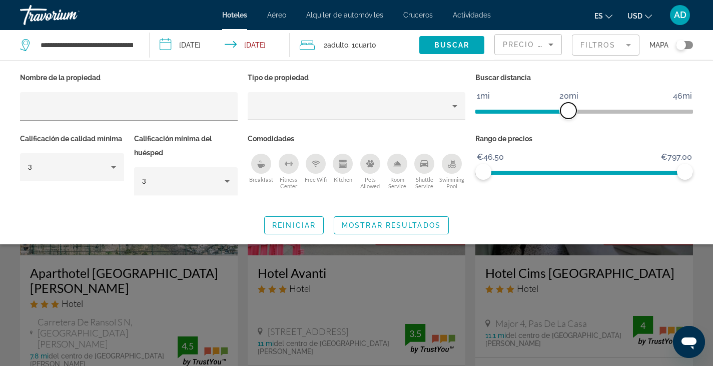
drag, startPoint x: 613, startPoint y: 109, endPoint x: 570, endPoint y: 109, distance: 43.0
click at [570, 109] on span "ngx-slider" at bounding box center [568, 111] width 16 height 16
click at [451, 44] on span "Buscar" at bounding box center [452, 45] width 36 height 8
drag, startPoint x: 686, startPoint y: 169, endPoint x: 521, endPoint y: 178, distance: 165.3
click at [521, 178] on span "ngx-slider-max" at bounding box center [524, 172] width 16 height 16
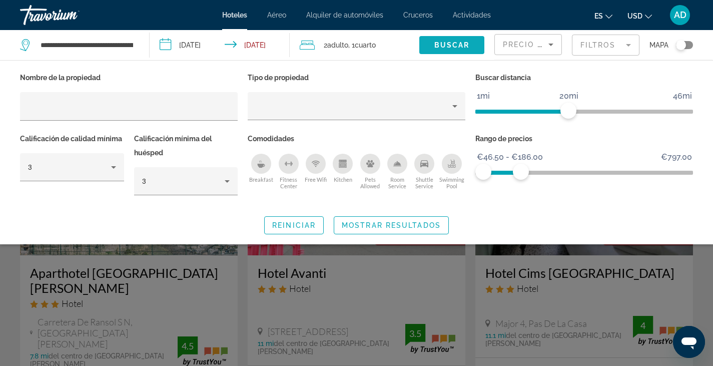
click at [454, 43] on span "Buscar" at bounding box center [452, 45] width 36 height 8
click at [402, 219] on span "Search widget" at bounding box center [391, 225] width 114 height 24
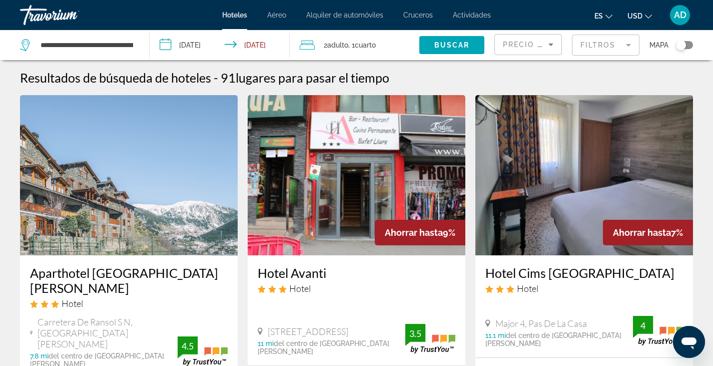
click at [648, 17] on icon "Change currency" at bounding box center [648, 16] width 7 height 7
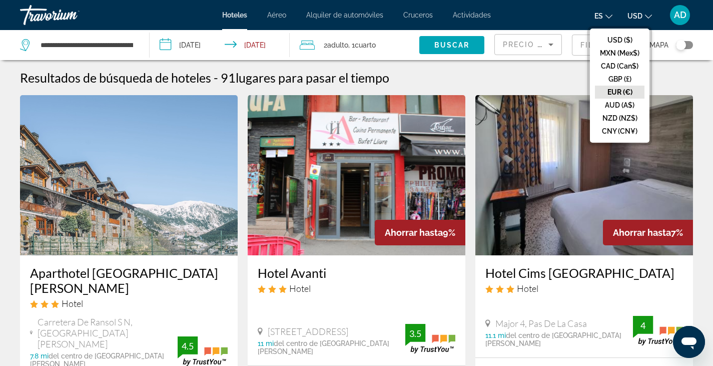
click at [619, 95] on button "EUR (€)" at bounding box center [620, 92] width 50 height 13
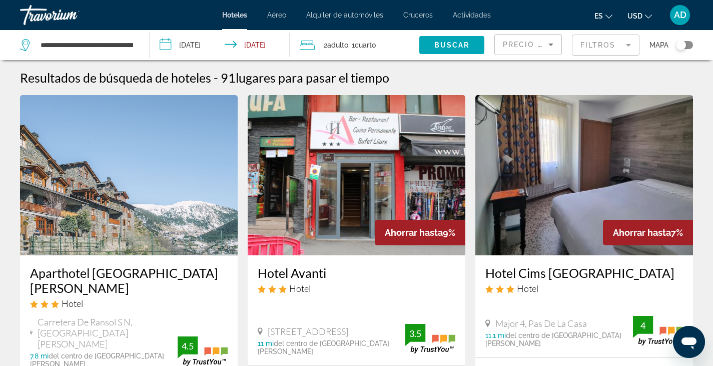
click at [645, 17] on icon "Change currency" at bounding box center [648, 16] width 7 height 7
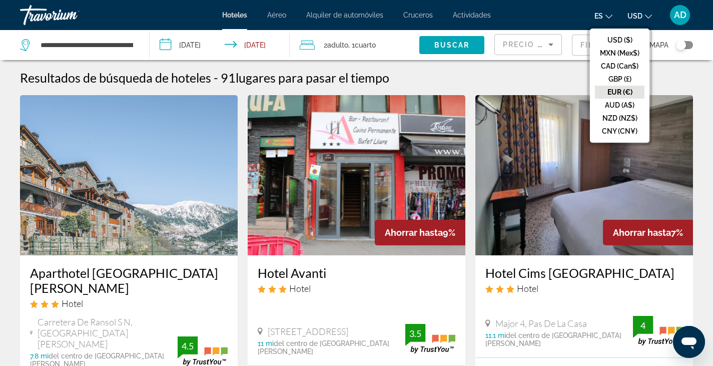
click at [615, 91] on button "EUR (€)" at bounding box center [620, 92] width 50 height 13
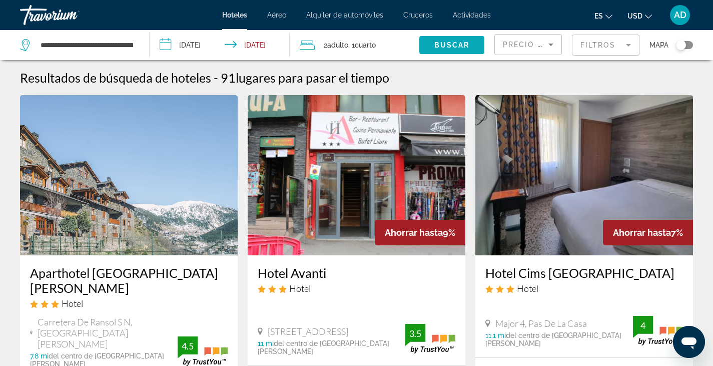
click at [459, 47] on span "Buscar" at bounding box center [452, 45] width 36 height 8
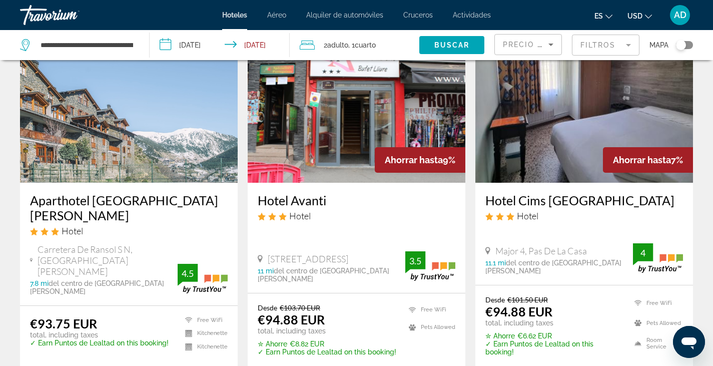
scroll to position [77, 0]
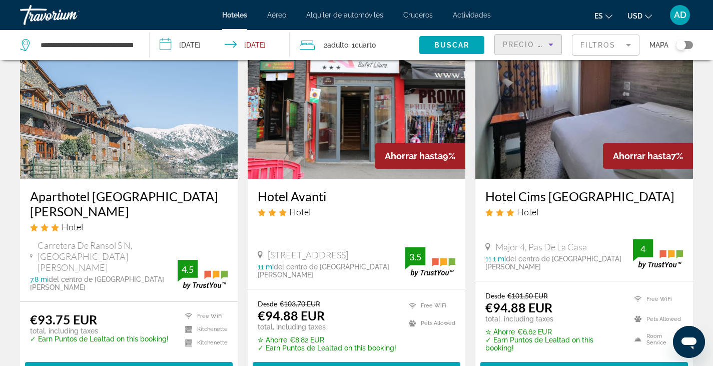
click at [541, 47] on span "Precio más bajo" at bounding box center [542, 45] width 78 height 8
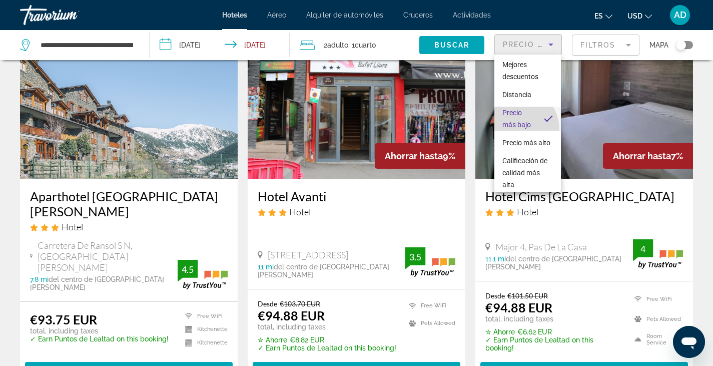
click at [512, 130] on span "Precio más bajo" at bounding box center [519, 119] width 34 height 24
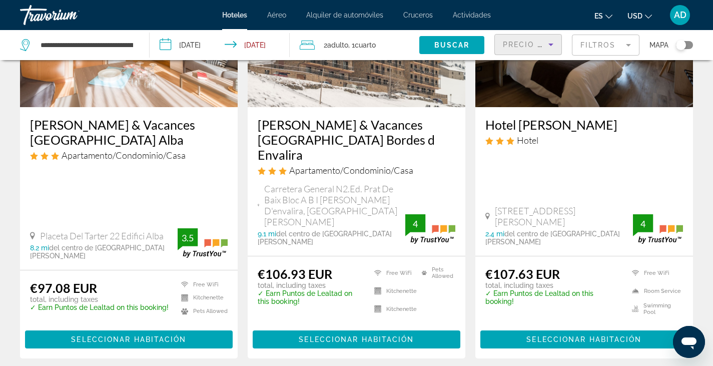
scroll to position [545, 0]
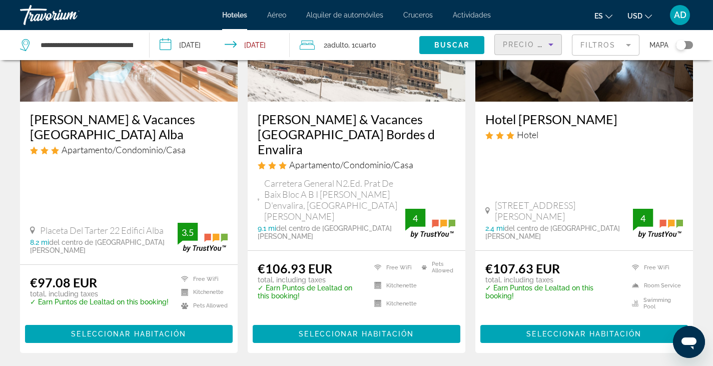
click at [610, 44] on mat-form-field "Filtros" at bounding box center [606, 45] width 68 height 21
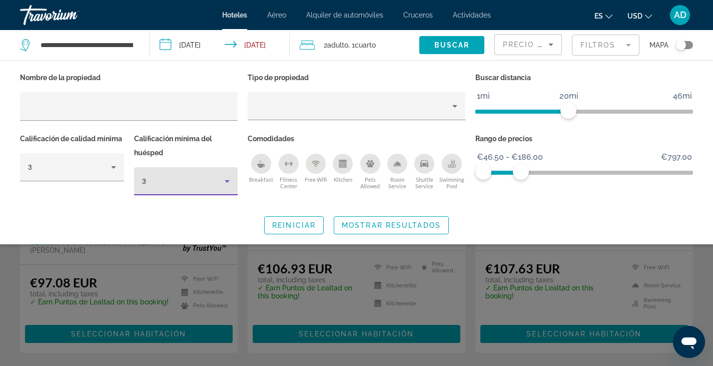
click at [228, 179] on icon "Hotel Filters" at bounding box center [227, 181] width 12 height 12
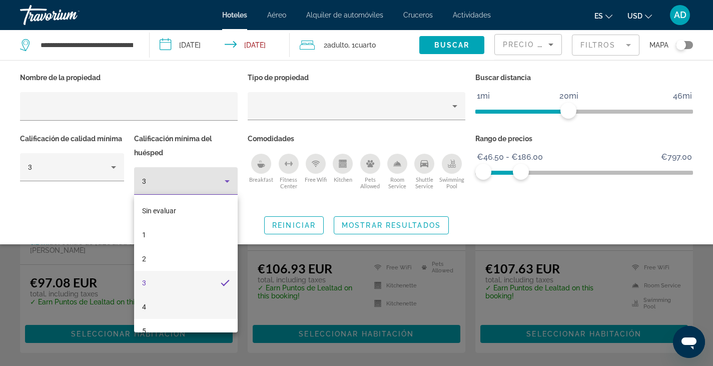
click at [145, 309] on span "4" at bounding box center [144, 307] width 4 height 12
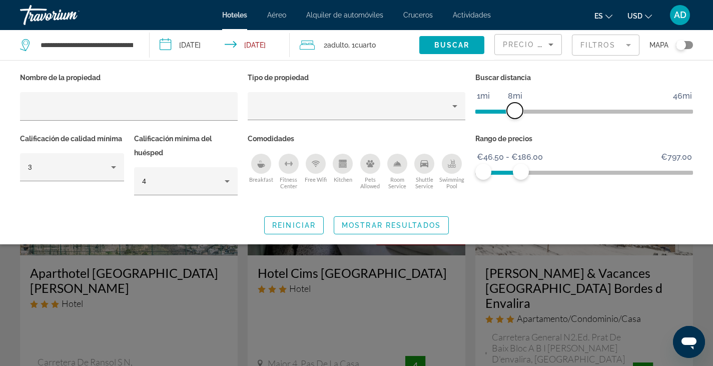
drag, startPoint x: 566, startPoint y: 110, endPoint x: 514, endPoint y: 110, distance: 52.0
click at [514, 110] on span "ngx-slider" at bounding box center [515, 111] width 16 height 16
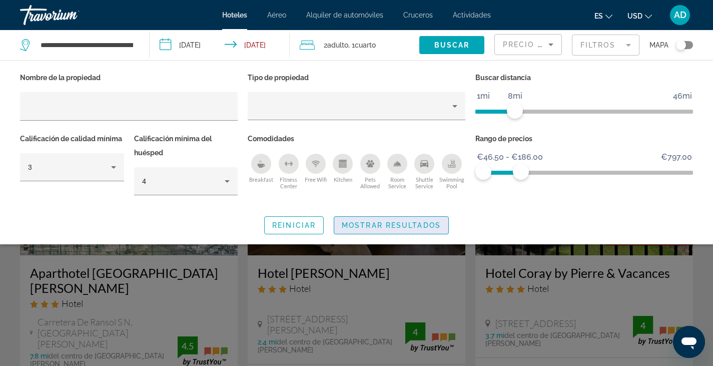
click at [386, 222] on span "Mostrar resultados" at bounding box center [391, 225] width 99 height 8
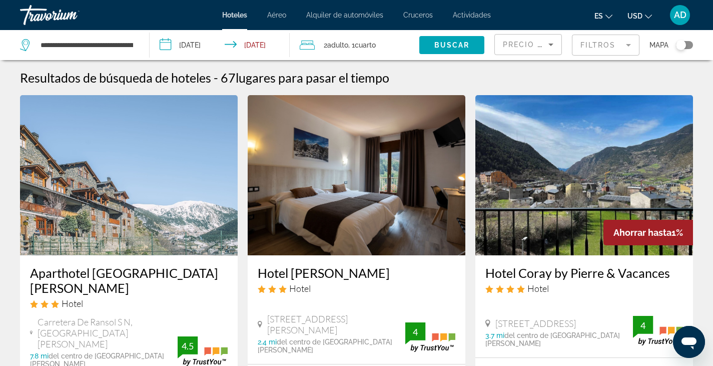
click at [591, 46] on mat-form-field "Filtros" at bounding box center [606, 45] width 68 height 21
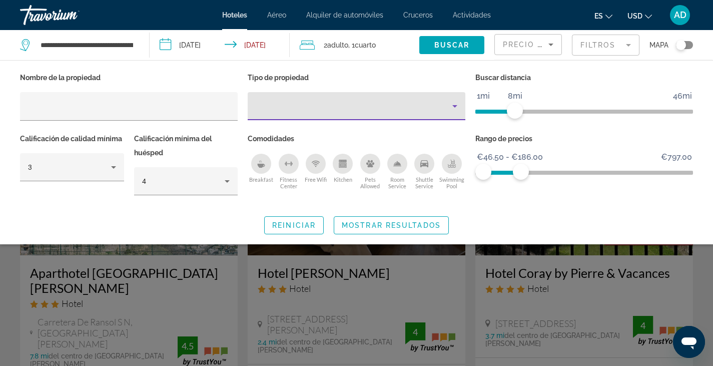
click at [459, 106] on icon "Property type" at bounding box center [455, 106] width 12 height 12
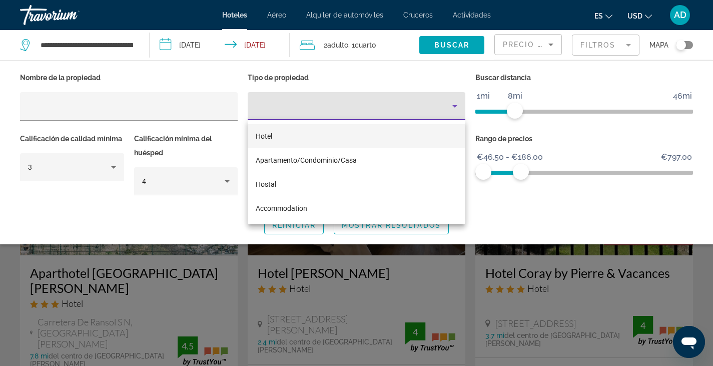
click at [264, 136] on span "Hotel" at bounding box center [264, 136] width 17 height 8
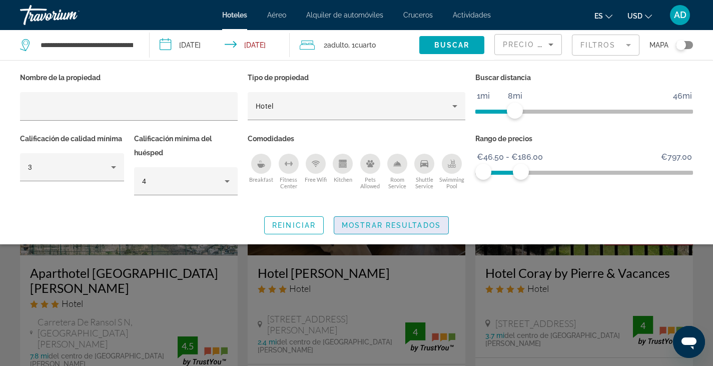
click at [389, 221] on span "Mostrar resultados" at bounding box center [391, 225] width 99 height 8
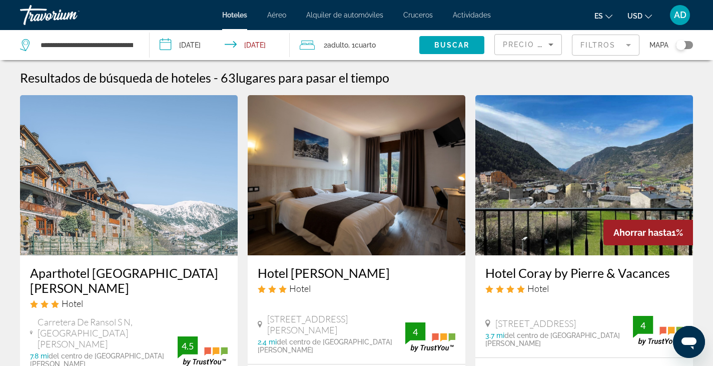
click at [599, 46] on mat-form-field "Filtros" at bounding box center [606, 45] width 68 height 21
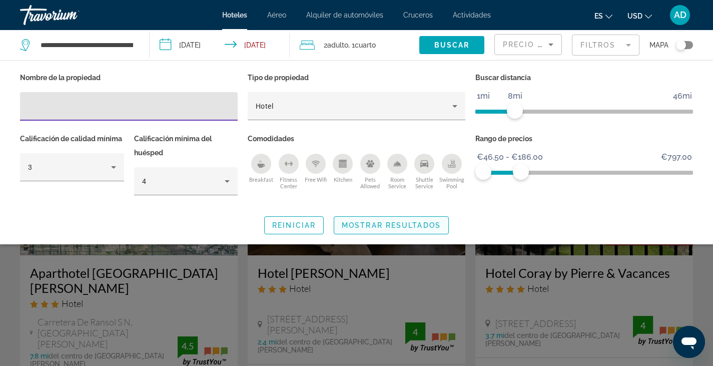
click at [386, 223] on span "Mostrar resultados" at bounding box center [391, 225] width 99 height 8
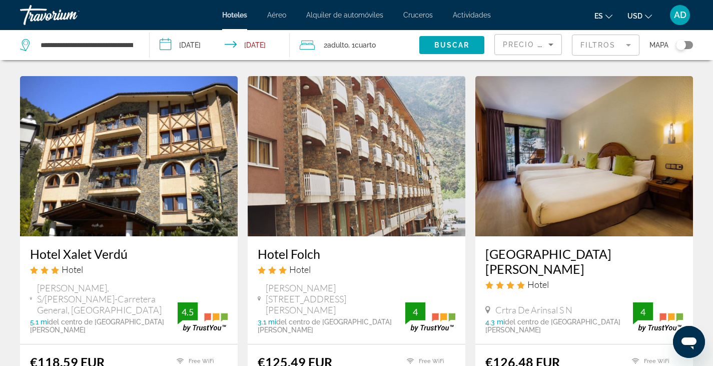
scroll to position [413, 0]
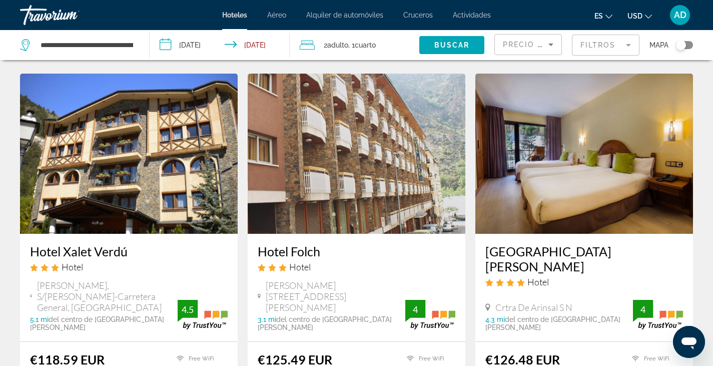
click at [549, 38] on div "Precio más bajo" at bounding box center [528, 49] width 51 height 28
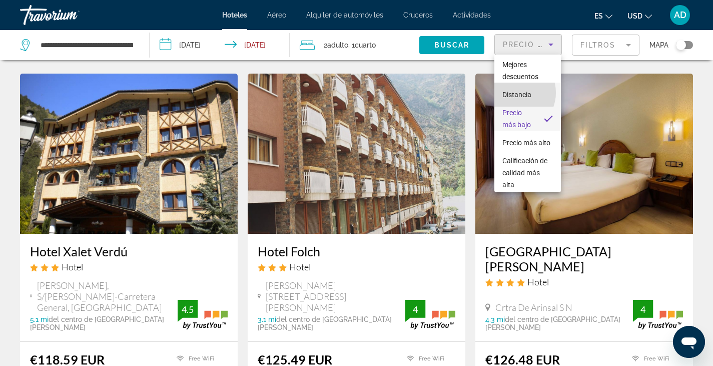
click at [514, 93] on span "Distancia" at bounding box center [516, 95] width 29 height 8
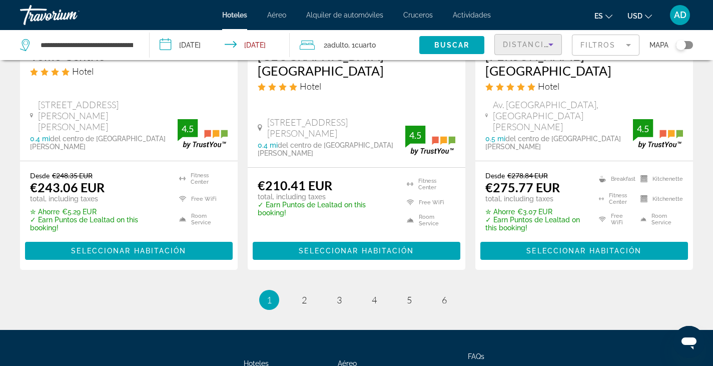
scroll to position [1416, 0]
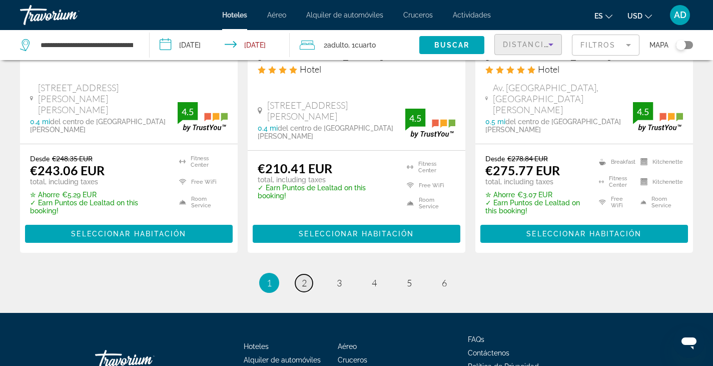
click at [306, 277] on span "2" at bounding box center [304, 282] width 5 height 11
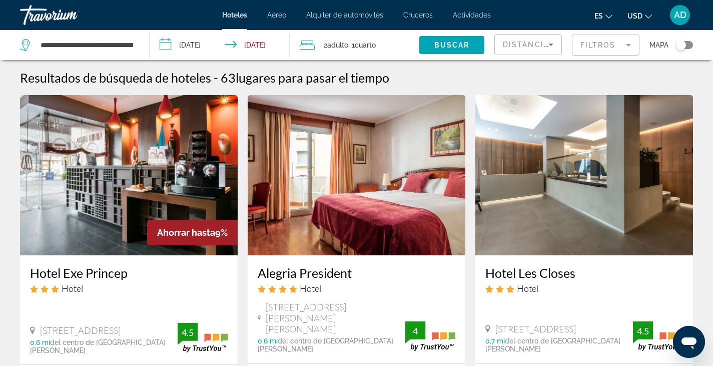
scroll to position [13, 0]
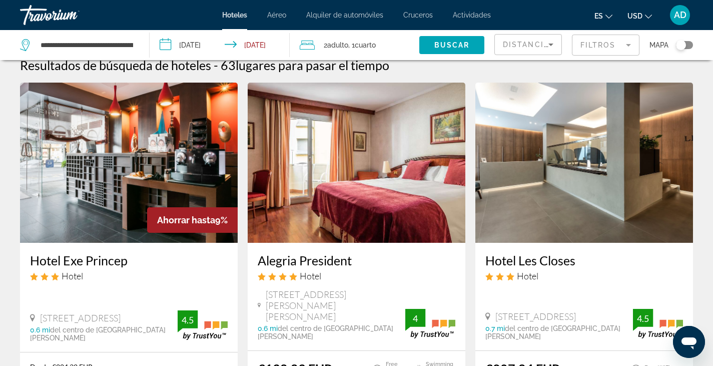
click at [608, 48] on mat-form-field "Filtros" at bounding box center [606, 45] width 68 height 21
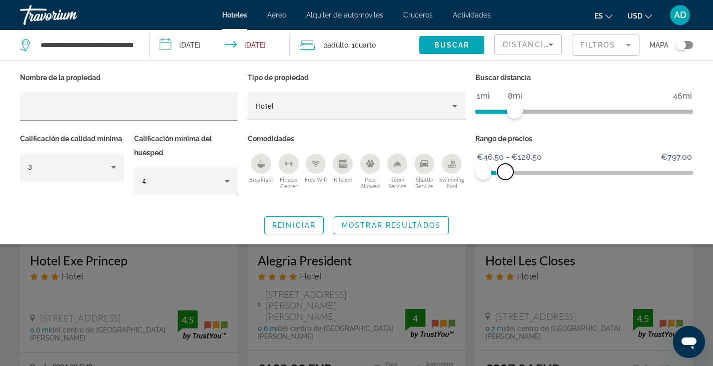
drag, startPoint x: 521, startPoint y: 166, endPoint x: 505, endPoint y: 168, distance: 15.6
click at [505, 168] on span "ngx-slider-max" at bounding box center [505, 172] width 16 height 16
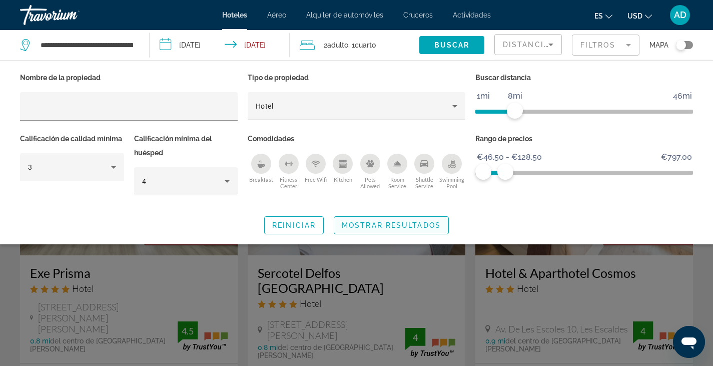
click at [398, 220] on span "Search widget" at bounding box center [391, 225] width 114 height 24
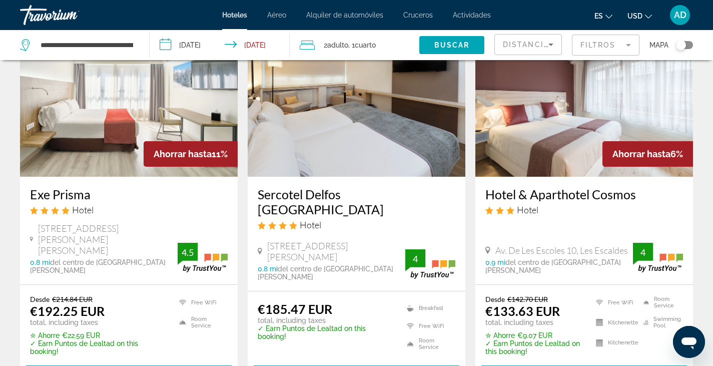
scroll to position [88, 0]
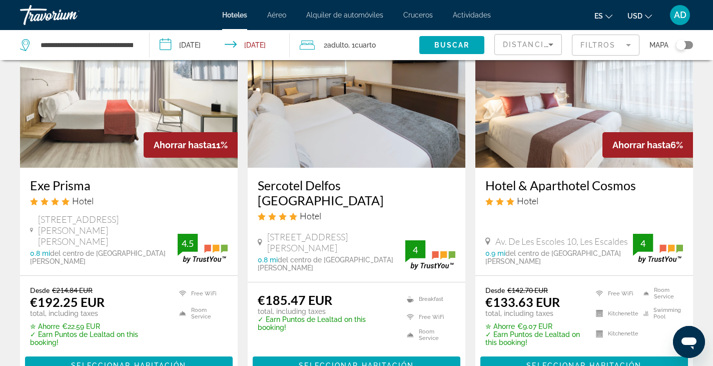
click at [557, 123] on img "Main content" at bounding box center [584, 88] width 218 height 160
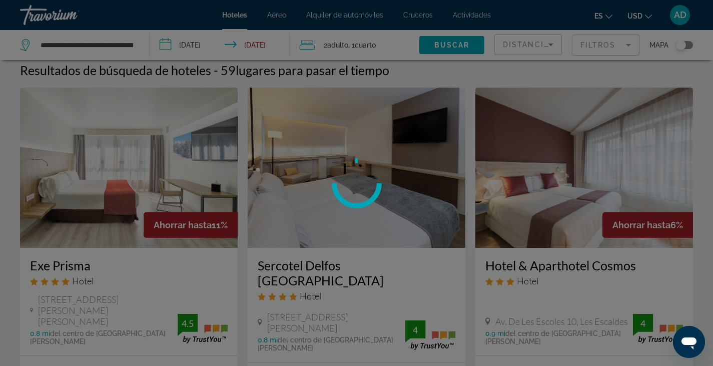
scroll to position [0, 0]
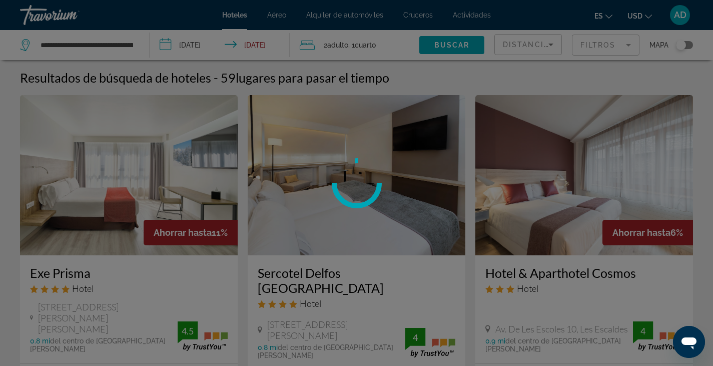
click at [582, 166] on div at bounding box center [356, 183] width 713 height 366
drag, startPoint x: 57, startPoint y: 66, endPoint x: 5, endPoint y: 13, distance: 74.3
click at [4, 33] on div at bounding box center [356, 183] width 713 height 366
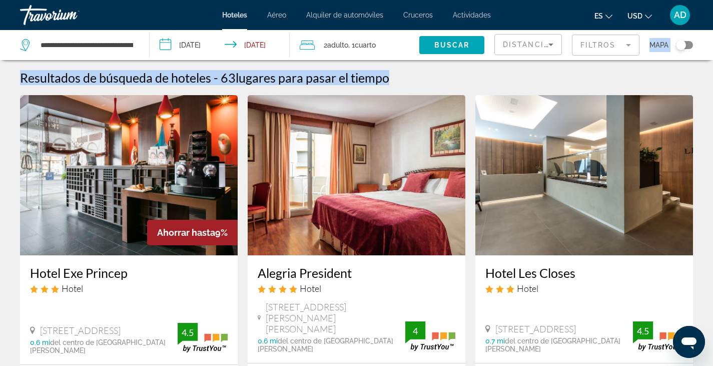
drag, startPoint x: 431, startPoint y: 62, endPoint x: 648, endPoint y: 26, distance: 220.0
click at [648, 26] on div "**********" at bounding box center [356, 183] width 713 height 366
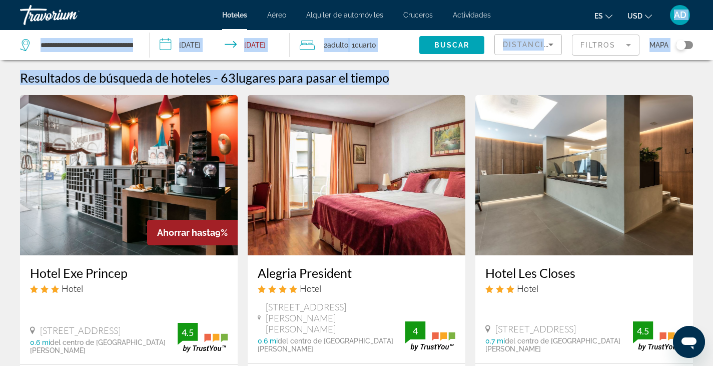
click at [603, 46] on mat-form-field "Filtros" at bounding box center [606, 45] width 68 height 21
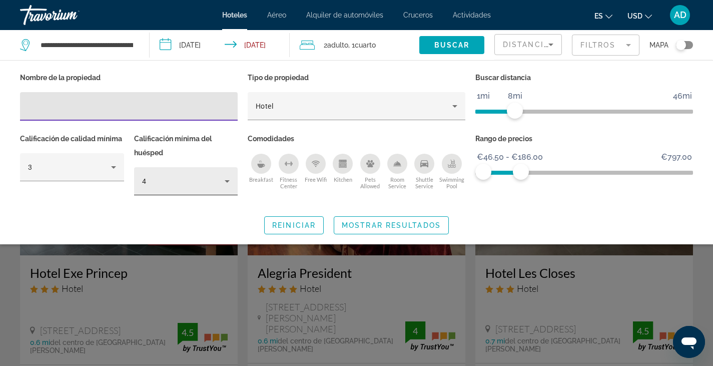
click at [228, 183] on icon "Hotel Filters" at bounding box center [227, 181] width 12 height 12
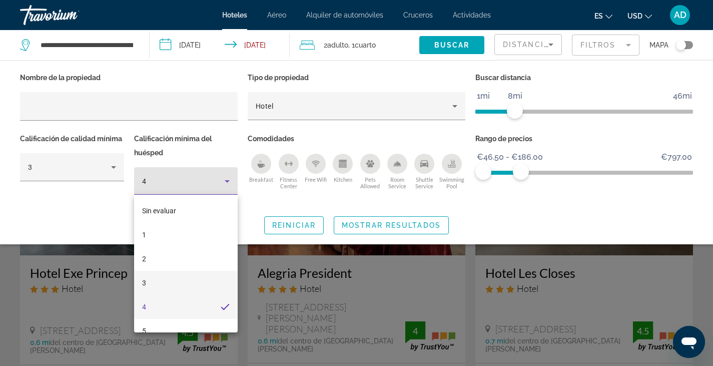
click at [149, 288] on mat-option "3" at bounding box center [186, 283] width 104 height 24
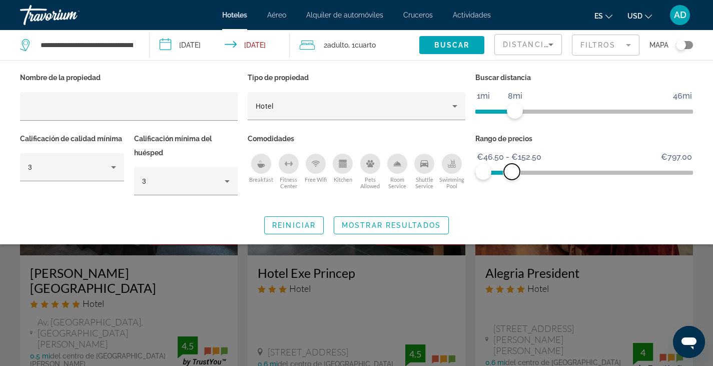
drag, startPoint x: 518, startPoint y: 174, endPoint x: 512, endPoint y: 174, distance: 6.5
click at [512, 174] on span "ngx-slider-max" at bounding box center [512, 172] width 16 height 16
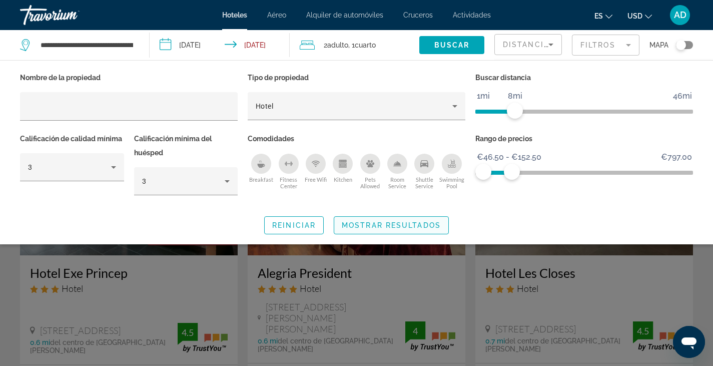
click at [390, 223] on span "Mostrar resultados" at bounding box center [391, 225] width 99 height 8
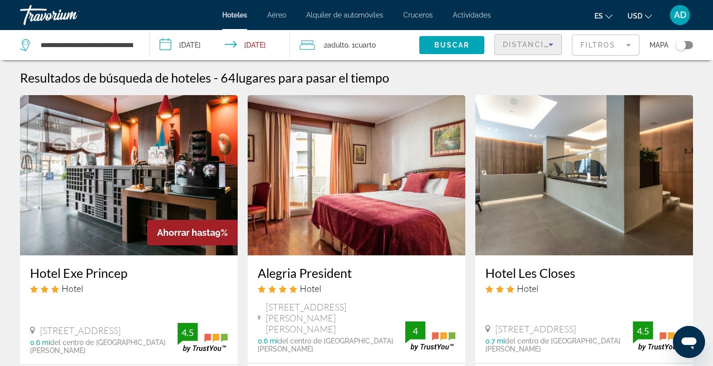
click at [525, 44] on span "Distancia" at bounding box center [526, 45] width 47 height 8
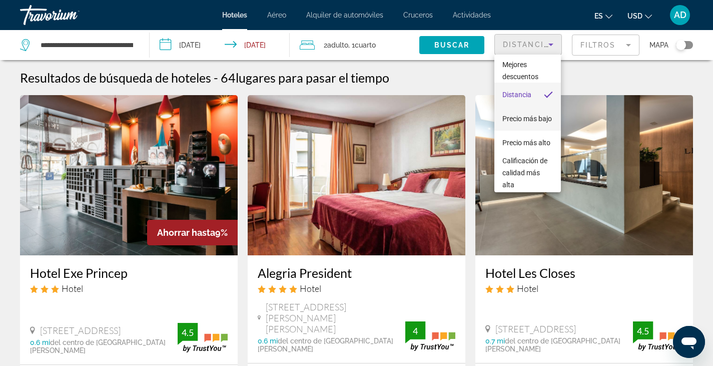
click at [510, 118] on span "Precio más bajo" at bounding box center [527, 119] width 50 height 12
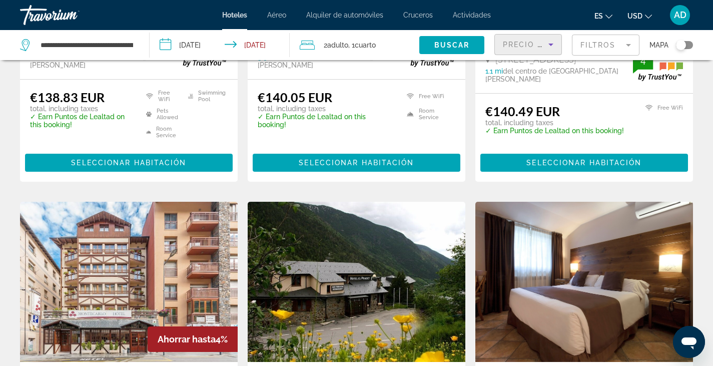
scroll to position [223, 0]
